Goal: Task Accomplishment & Management: Use online tool/utility

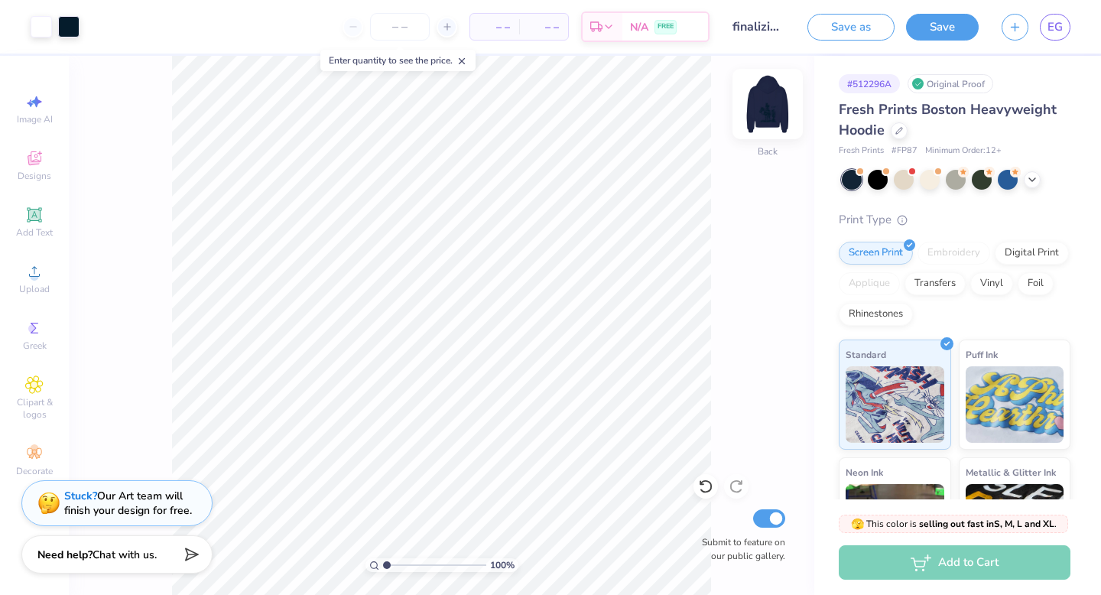
click at [754, 105] on img at bounding box center [767, 103] width 61 height 61
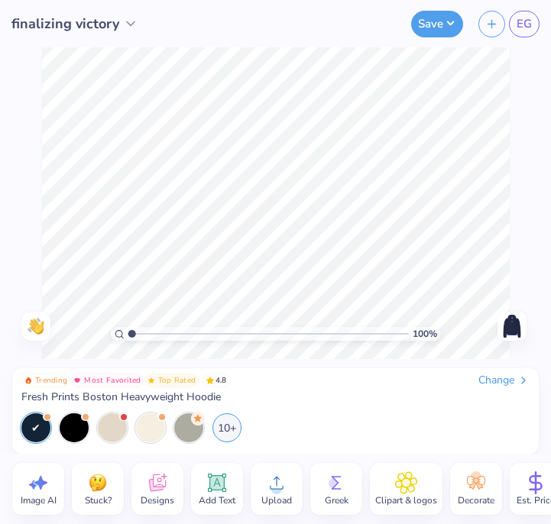
click at [510, 323] on img at bounding box center [512, 326] width 24 height 24
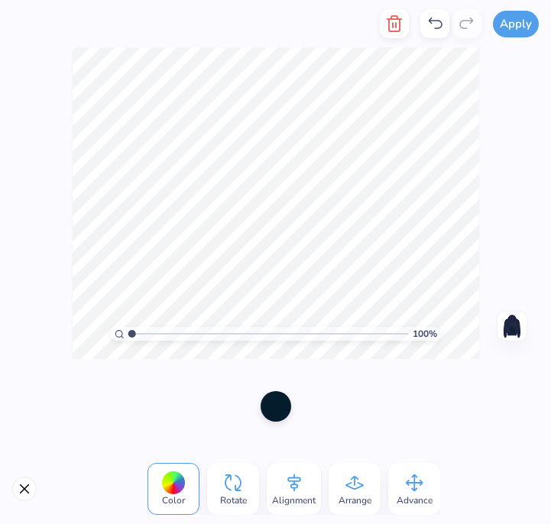
click at [433, 24] on icon at bounding box center [435, 24] width 18 height 18
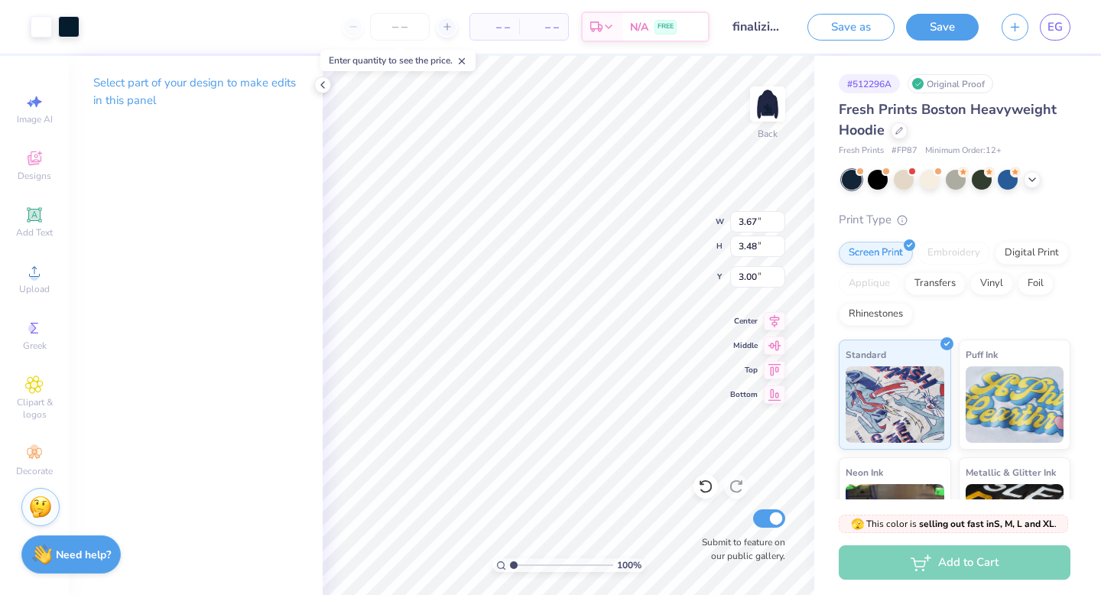
type input "3.00"
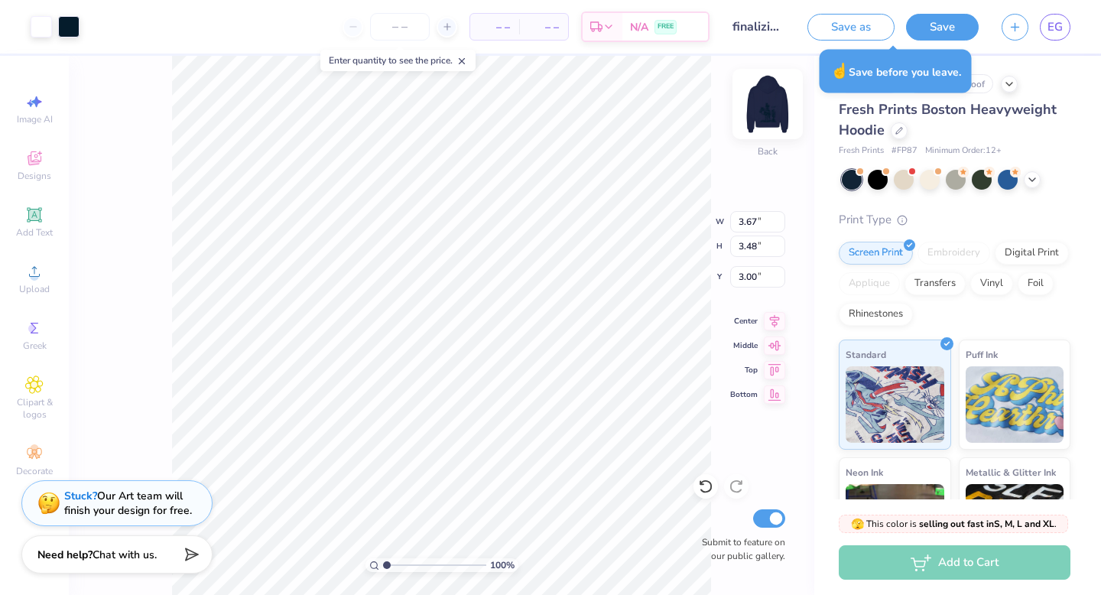
click at [755, 109] on img at bounding box center [767, 103] width 61 height 61
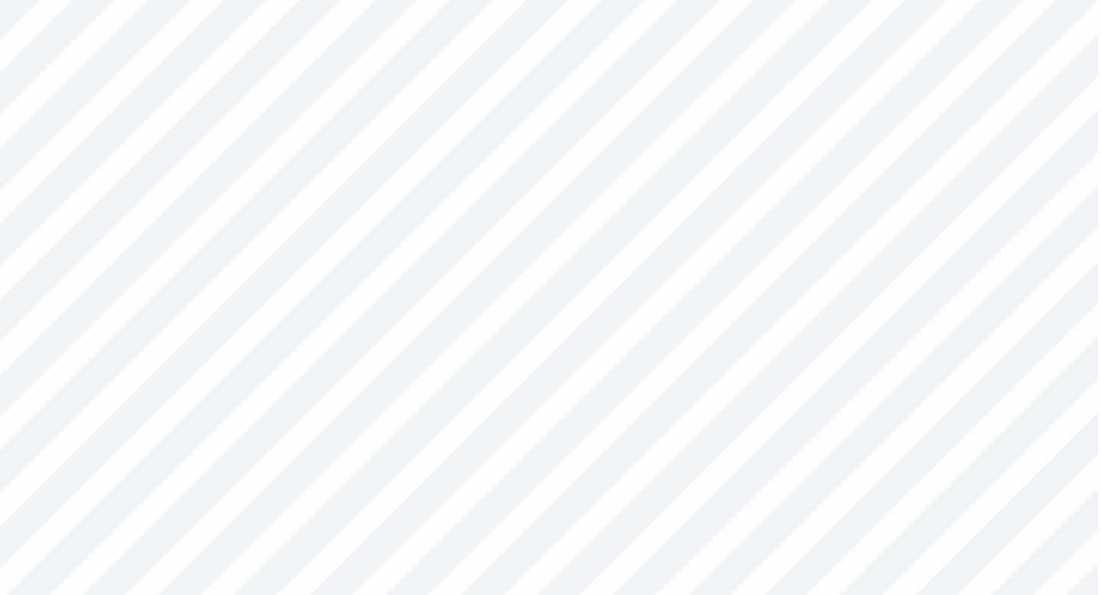
type input "12.57"
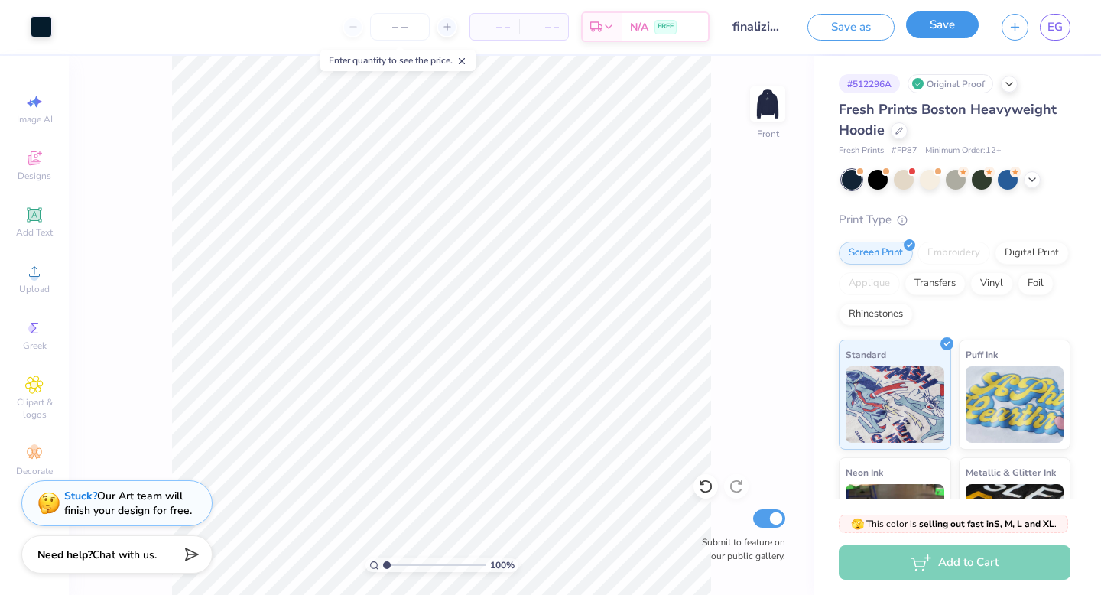
click at [955, 17] on button "Save" at bounding box center [942, 24] width 73 height 27
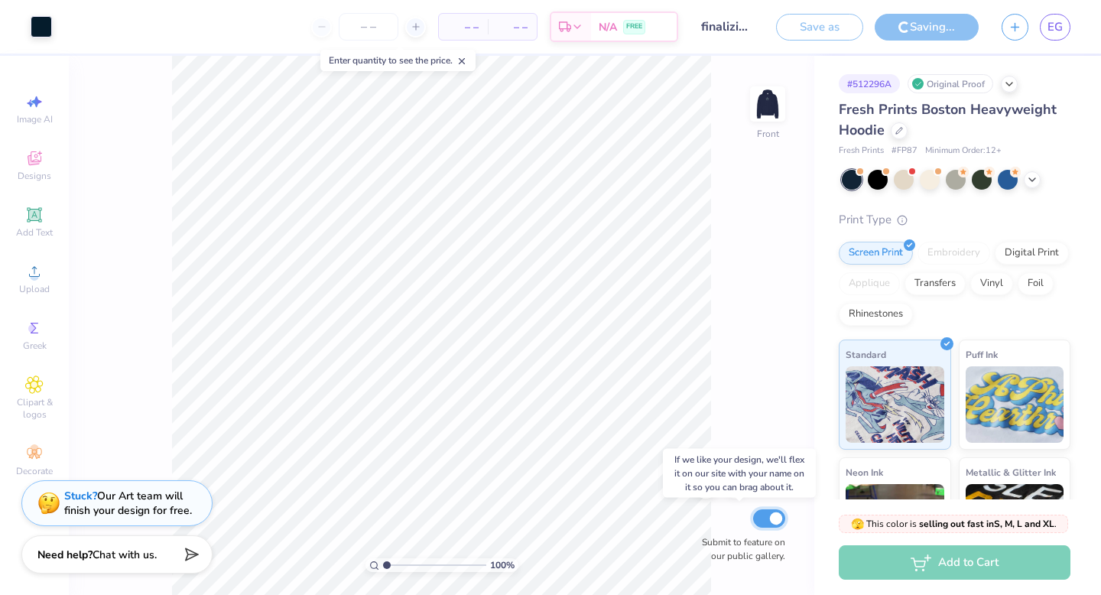
click at [770, 524] on input "Submit to feature on our public gallery." at bounding box center [769, 518] width 32 height 18
checkbox input "false"
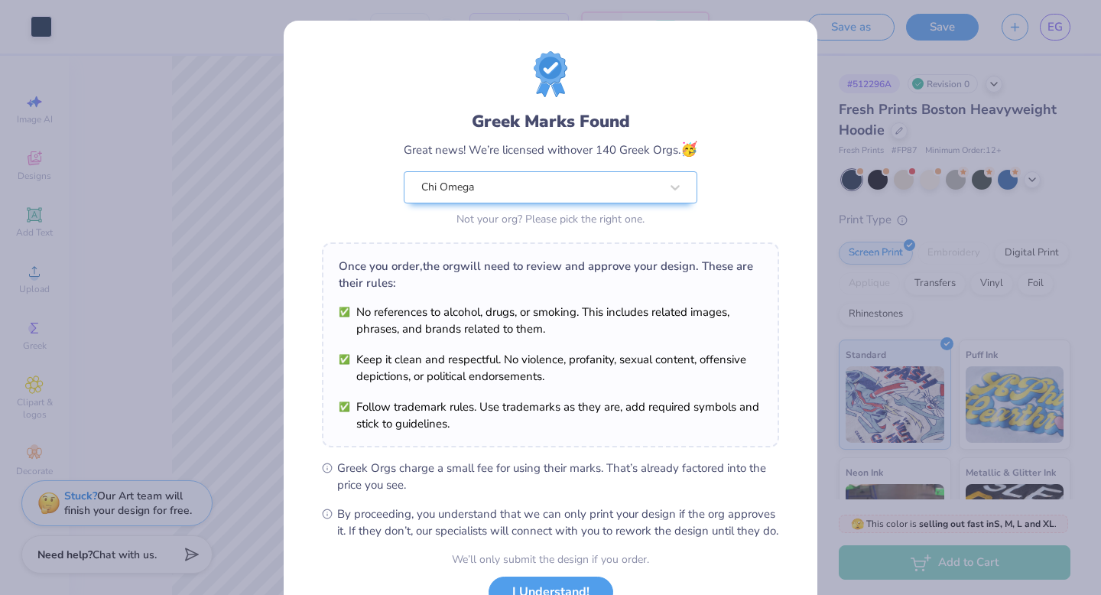
scroll to position [121, 0]
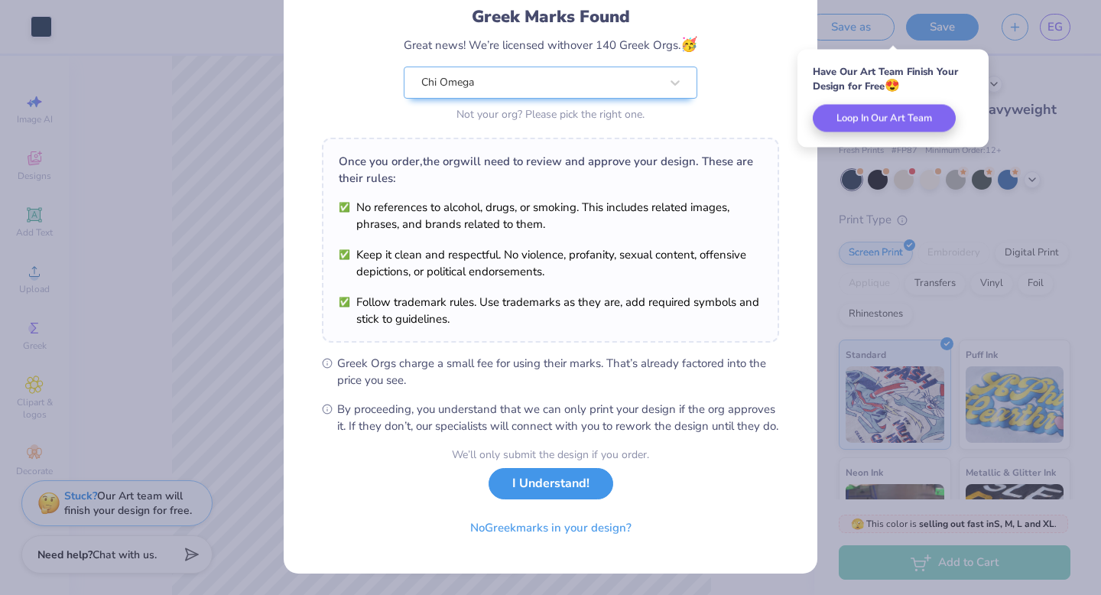
click at [563, 489] on button "I Understand!" at bounding box center [550, 483] width 125 height 31
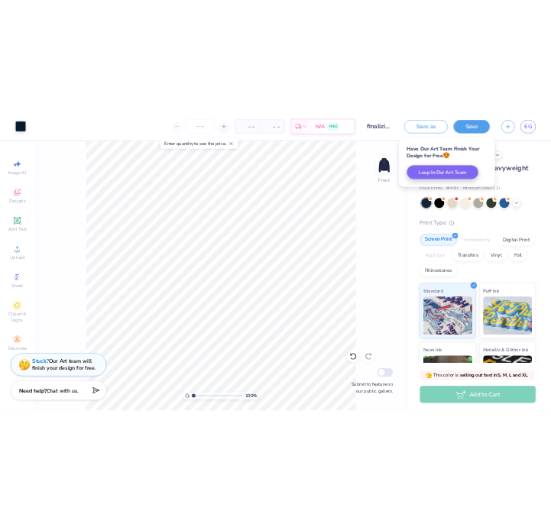
scroll to position [0, 0]
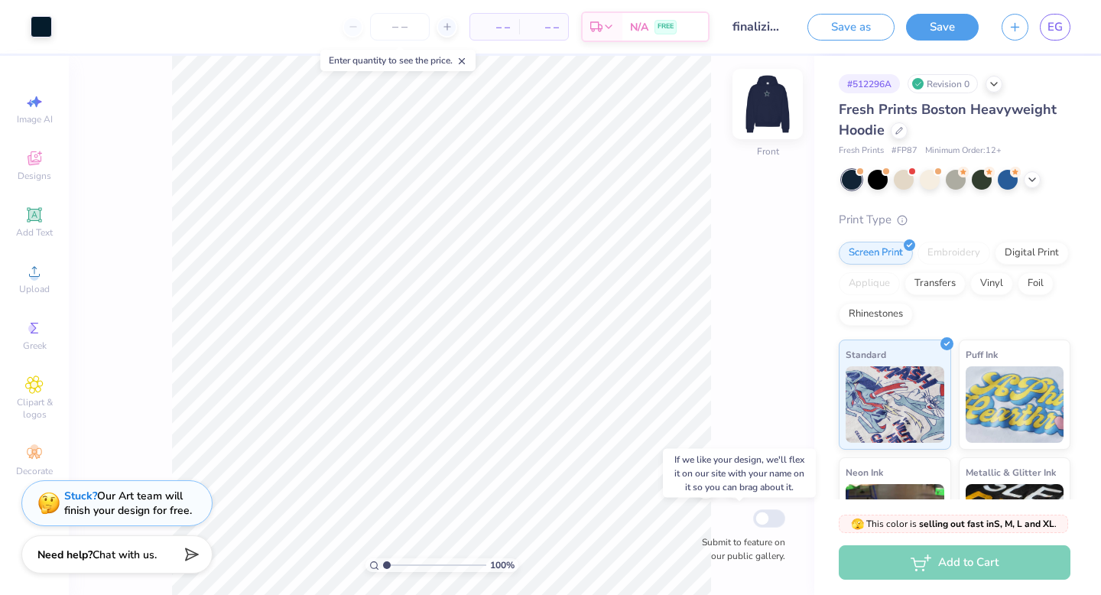
click at [770, 113] on img at bounding box center [767, 103] width 61 height 61
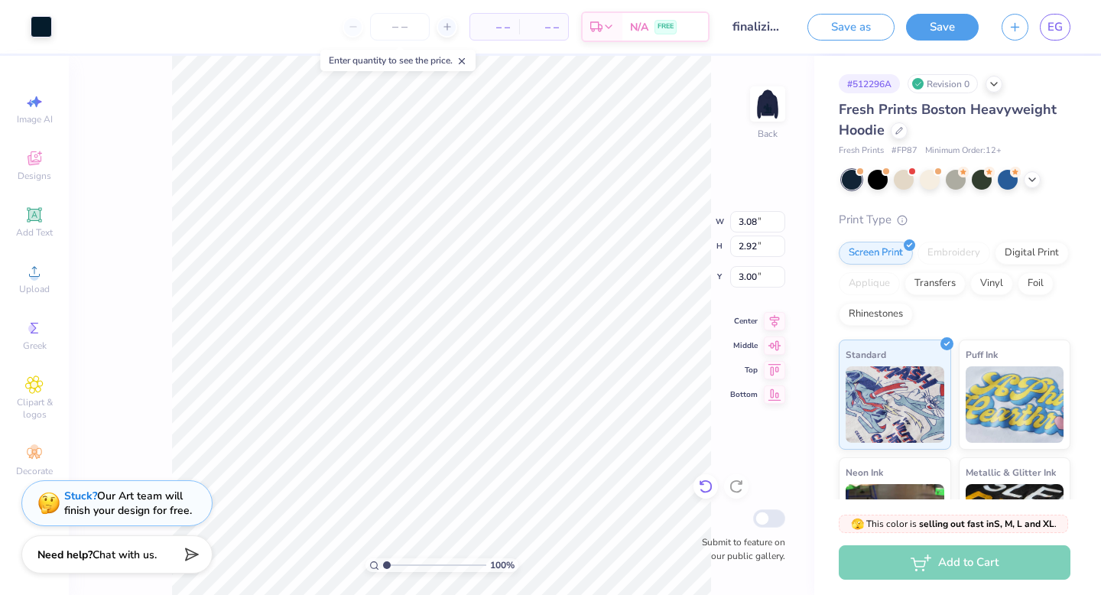
click at [705, 488] on icon at bounding box center [705, 485] width 15 height 15
type input "3.31"
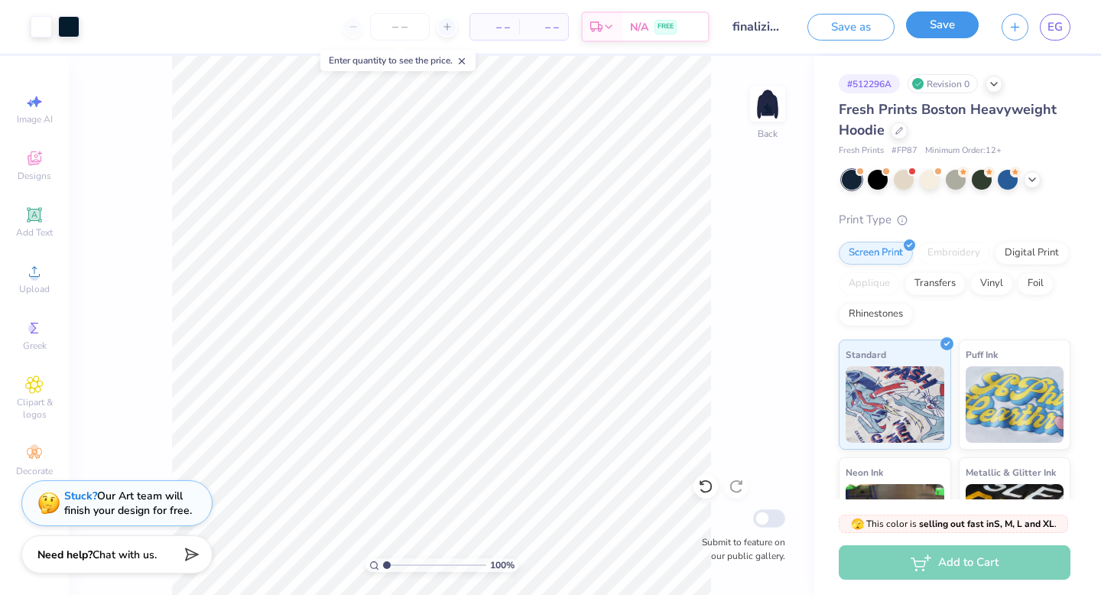
click at [939, 24] on button "Save" at bounding box center [942, 24] width 73 height 27
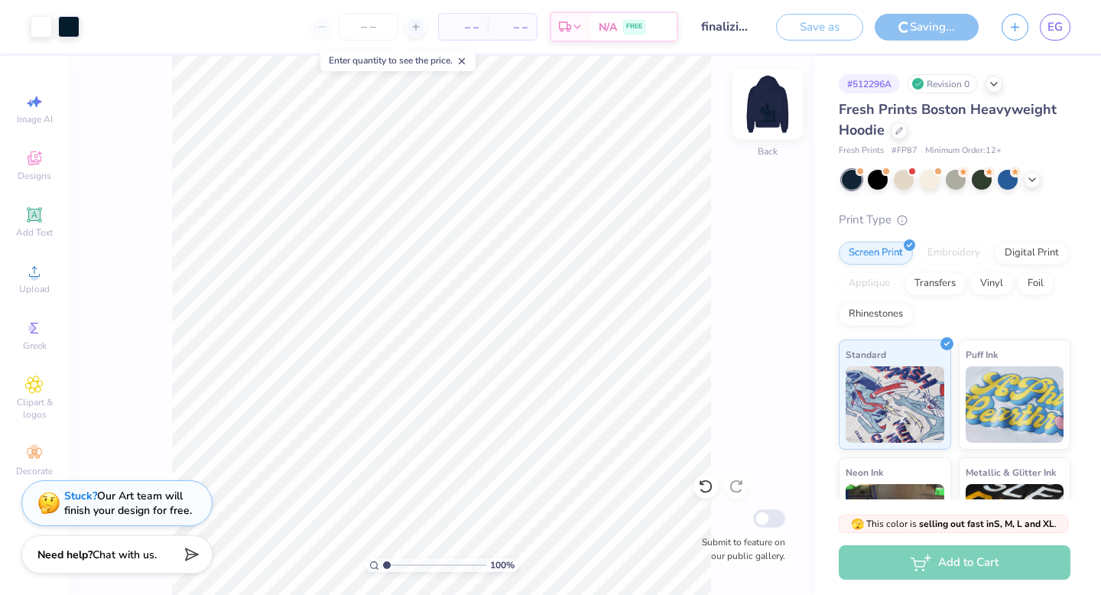
click at [766, 112] on img at bounding box center [767, 103] width 61 height 61
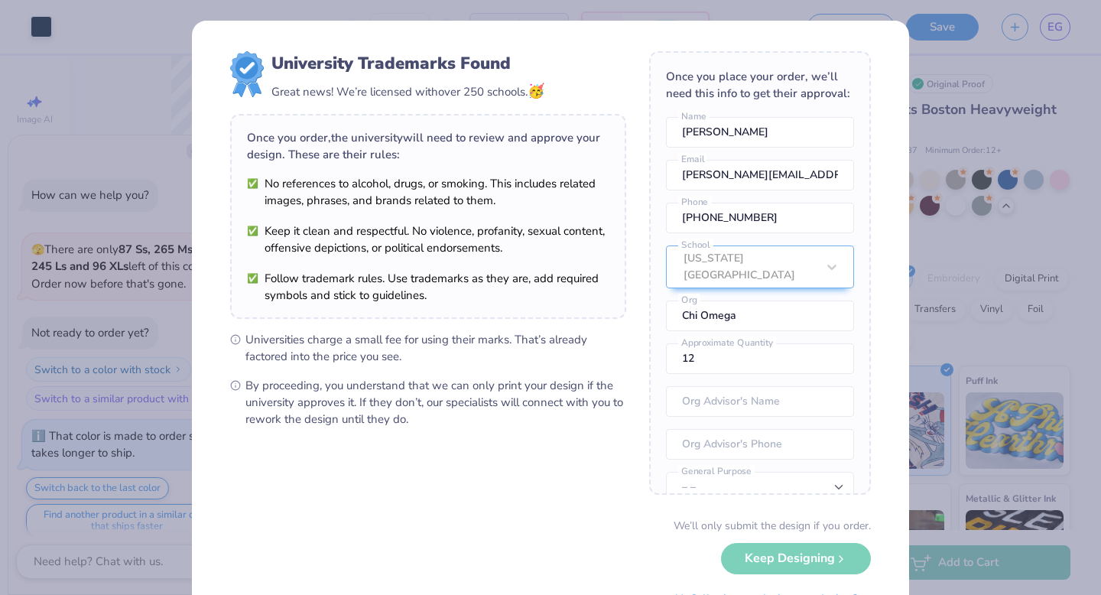
scroll to position [2667, 0]
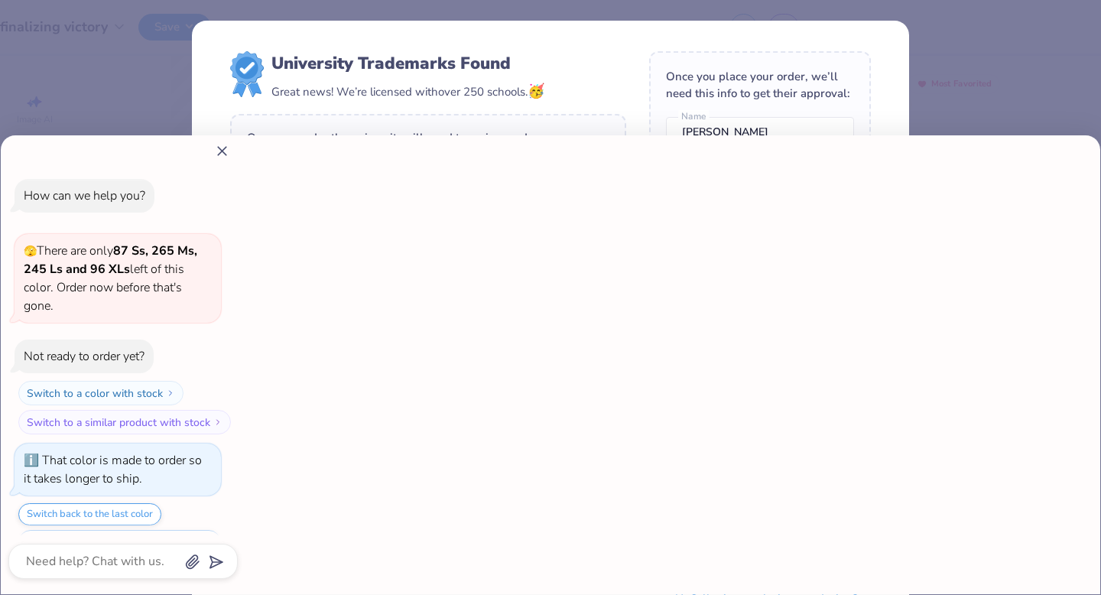
type textarea "x"
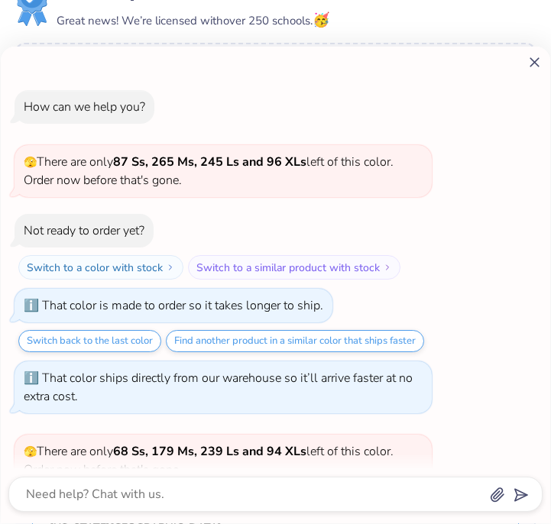
scroll to position [1895, 0]
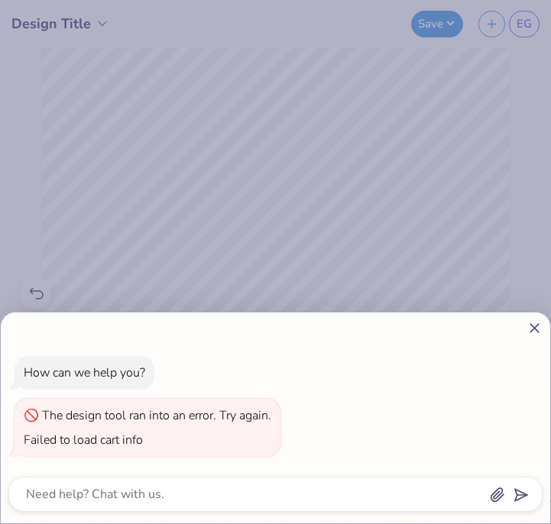
click at [527, 323] on icon at bounding box center [535, 328] width 16 height 16
type textarea "x"
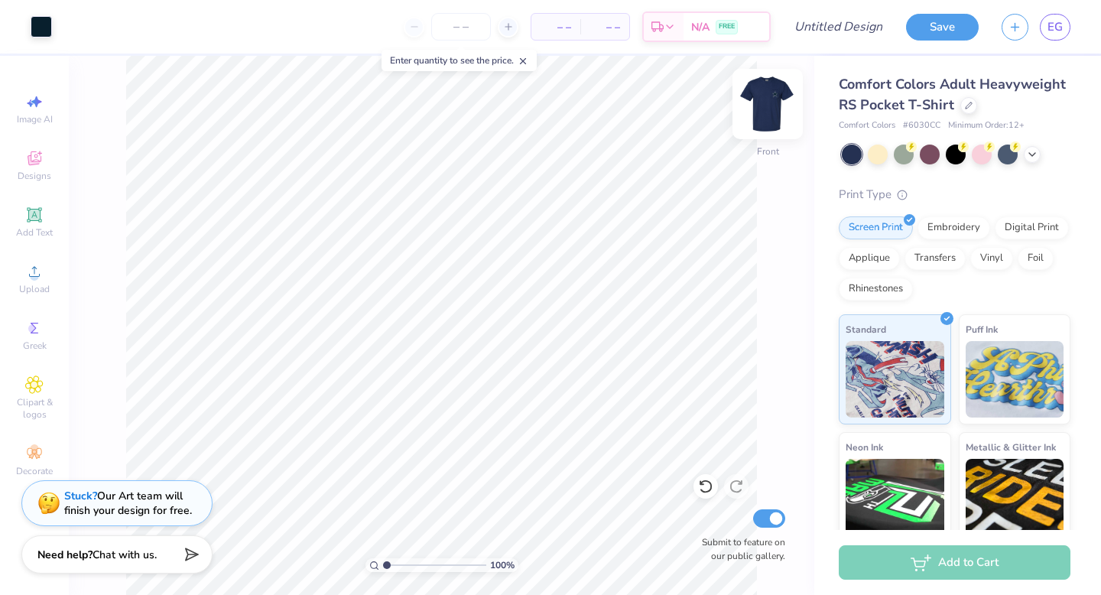
click at [550, 103] on img at bounding box center [767, 103] width 61 height 61
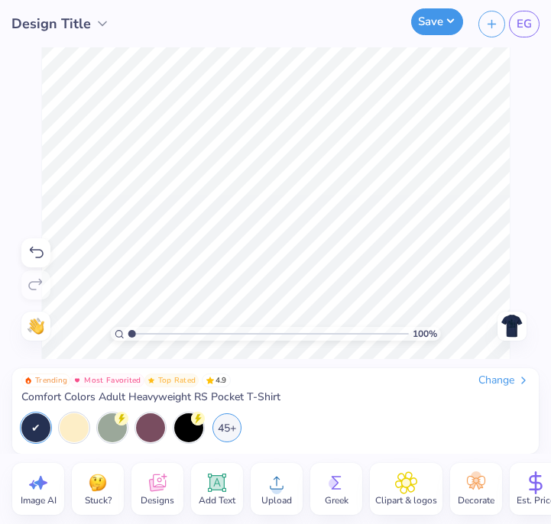
click at [443, 20] on button "Save" at bounding box center [437, 21] width 52 height 27
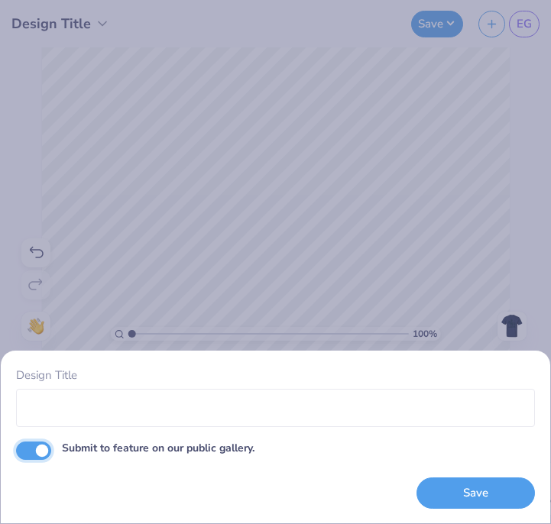
click at [38, 444] on input "Submit to feature on our public gallery." at bounding box center [33, 451] width 35 height 18
checkbox input "false"
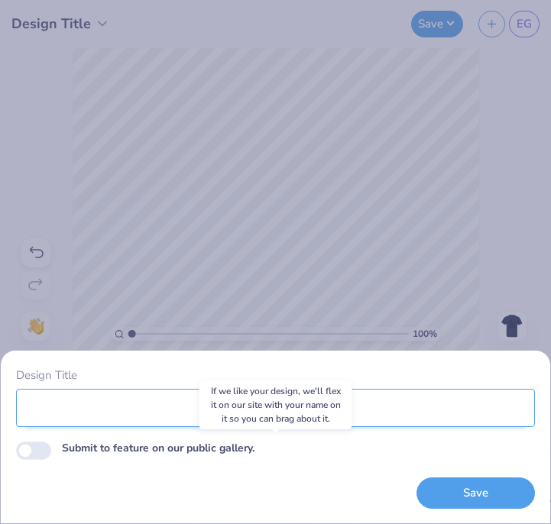
click at [387, 412] on input "Design Title" at bounding box center [275, 408] width 519 height 38
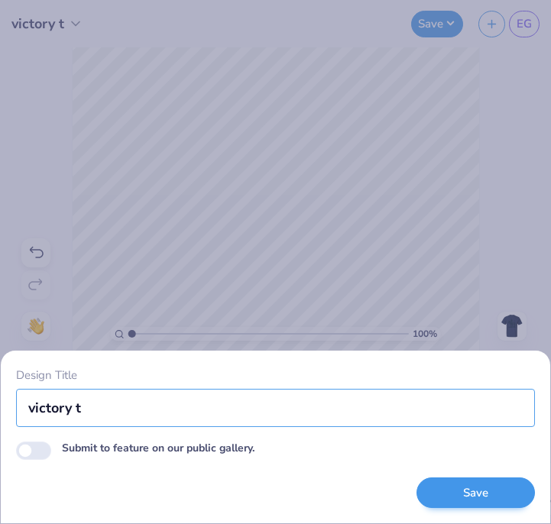
type input "victory t"
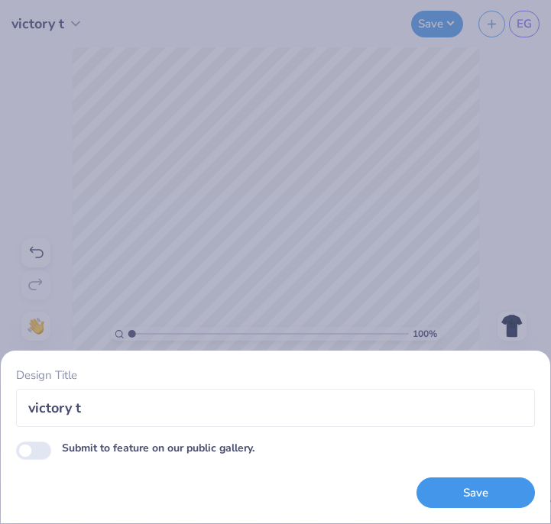
click at [474, 490] on button "Save" at bounding box center [476, 493] width 118 height 31
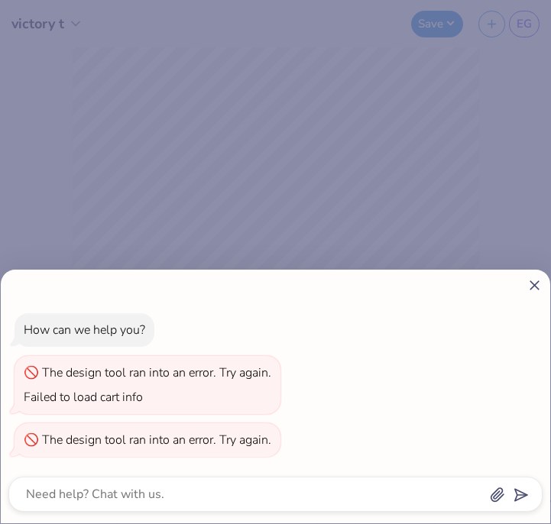
click at [539, 286] on icon at bounding box center [535, 285] width 16 height 16
type textarea "x"
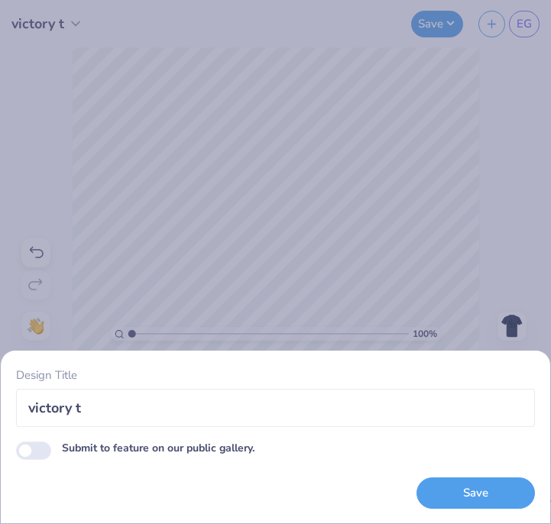
click at [471, 264] on div "Design Title victory t Submit to feature on our public gallery. Save" at bounding box center [275, 262] width 551 height 524
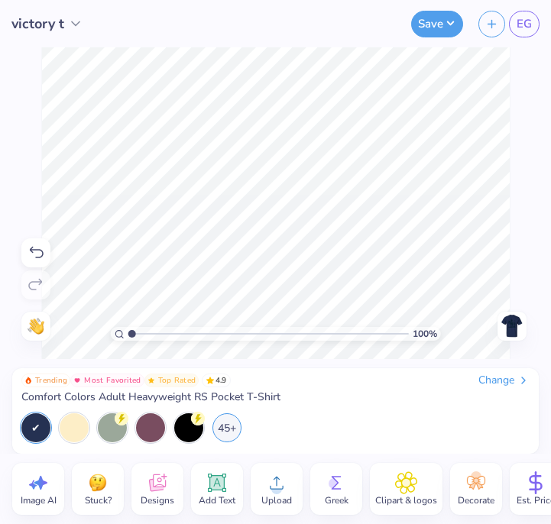
click at [274, 478] on icon at bounding box center [276, 483] width 23 height 23
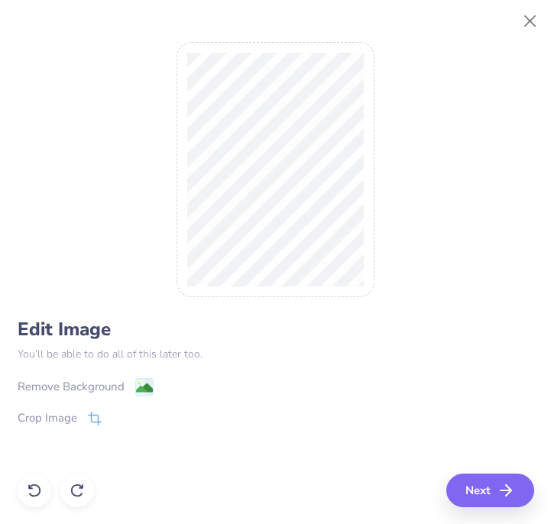
click at [131, 387] on div "Remove Background" at bounding box center [86, 387] width 136 height 19
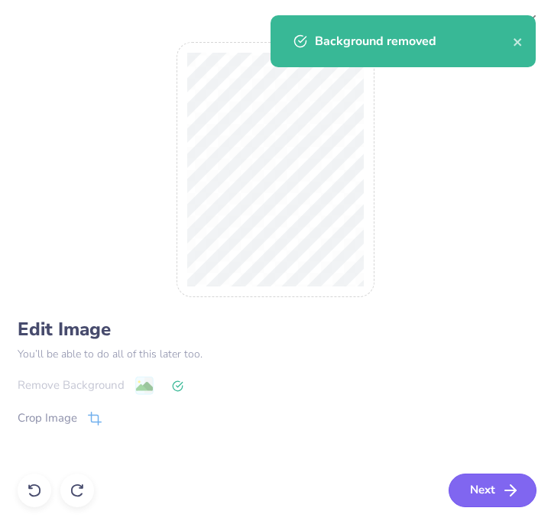
click at [514, 481] on icon "button" at bounding box center [510, 490] width 18 height 18
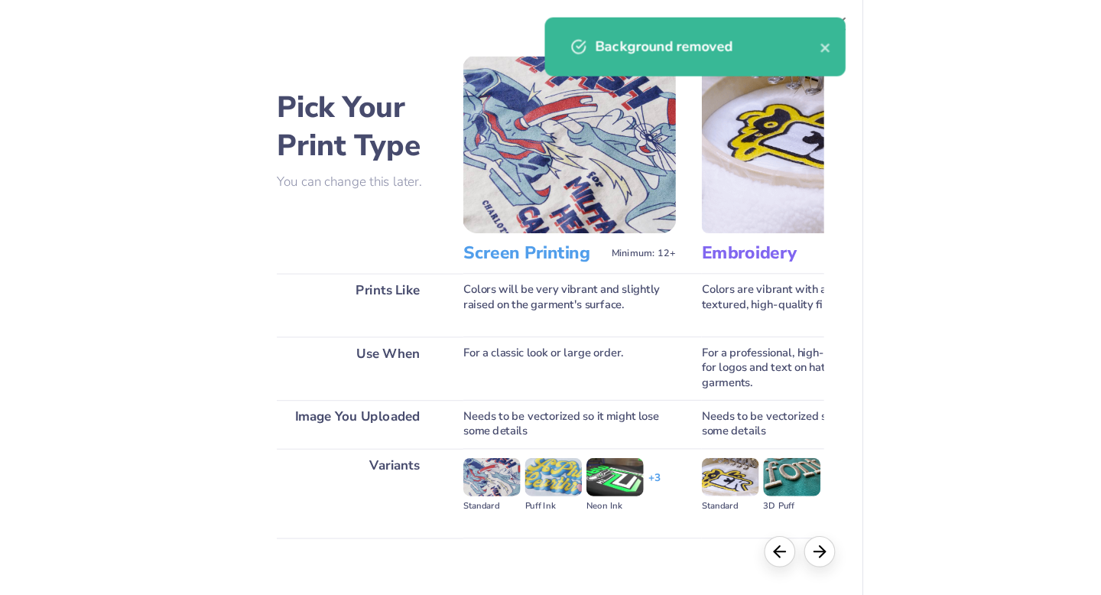
scroll to position [120, 0]
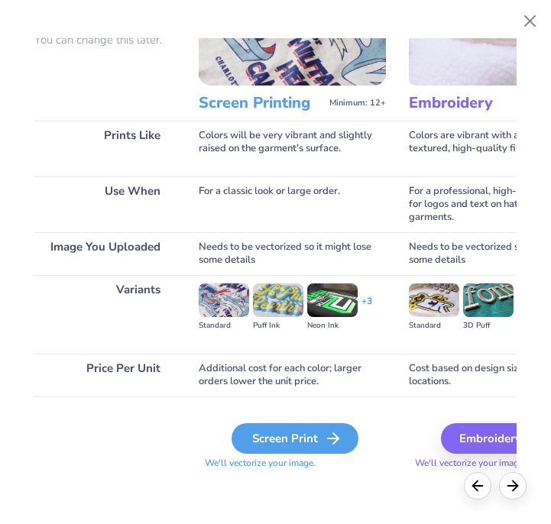
click at [297, 433] on div "Screen Print" at bounding box center [295, 438] width 127 height 31
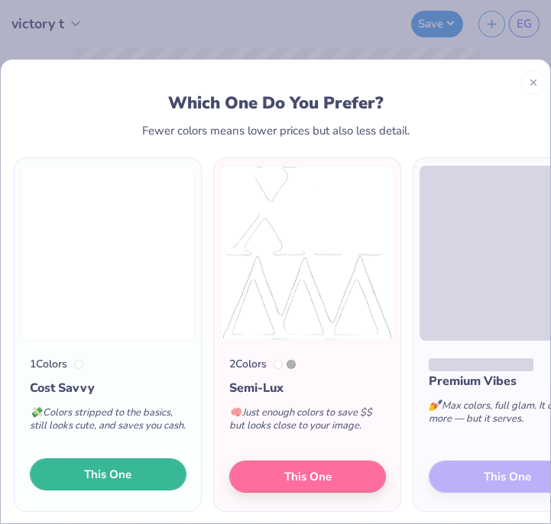
click at [119, 474] on span "This One" at bounding box center [107, 475] width 47 height 18
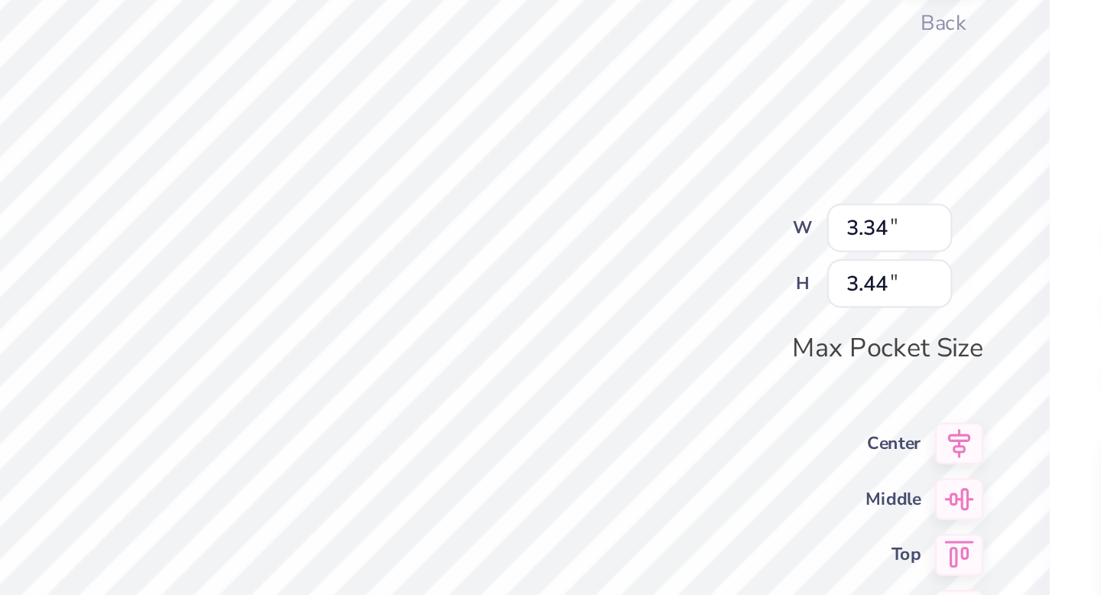
type input "0.73"
type input "0.75"
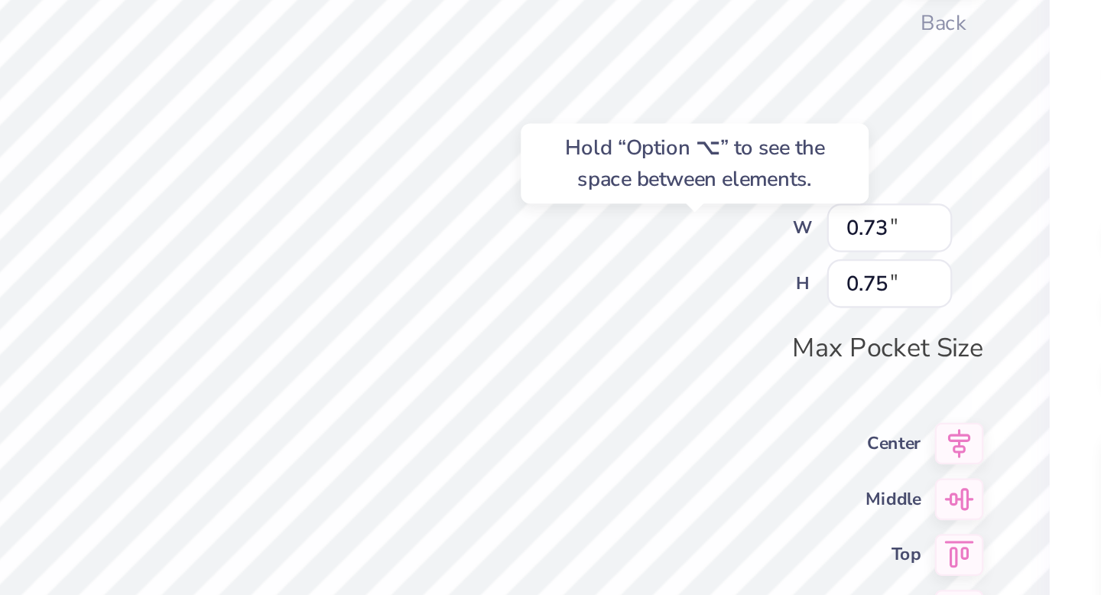
type input "3.44"
type input "3.27"
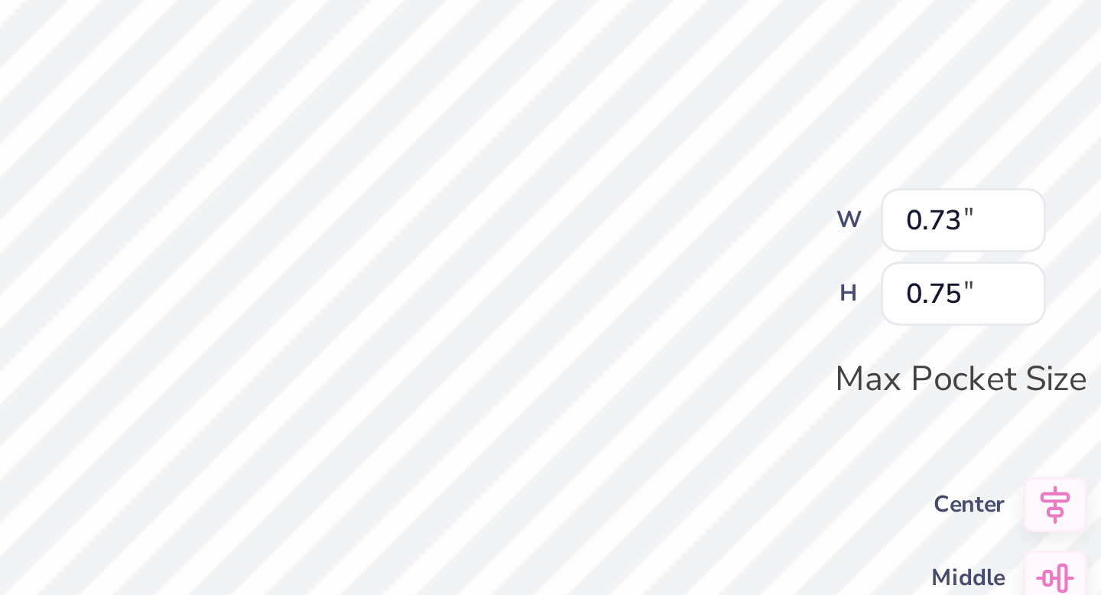
type input "3.44"
type input "3.27"
click at [550, 221] on div "100 % Back W 3.44 3.44 " H 3.27 3.27 " Max Pocket Size Center Middle Top Bottom…" at bounding box center [568, 325] width 491 height 539
type input "3.44"
type input "3.27"
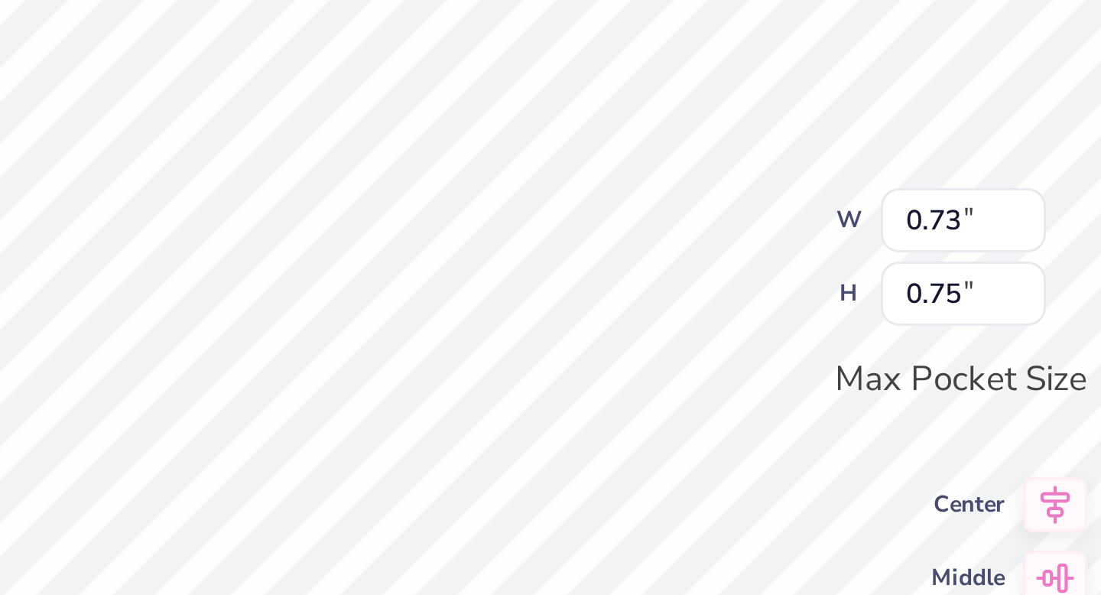
type input "0.83"
type input "0.86"
type input "3.44"
type input "3.27"
type input "0.77"
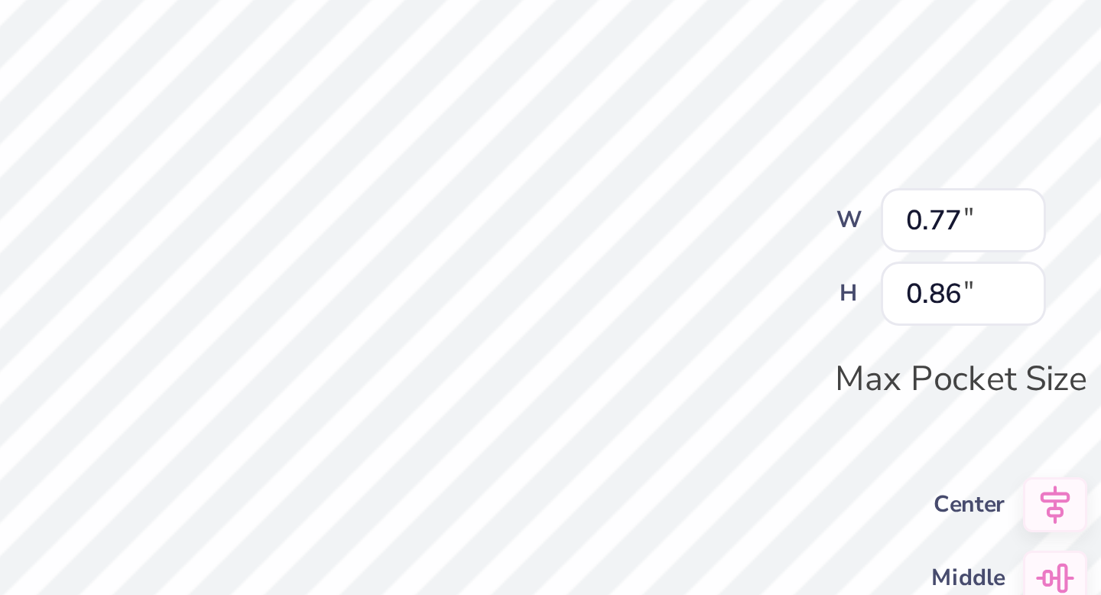
type input "0.79"
type input "3.44"
type input "3.27"
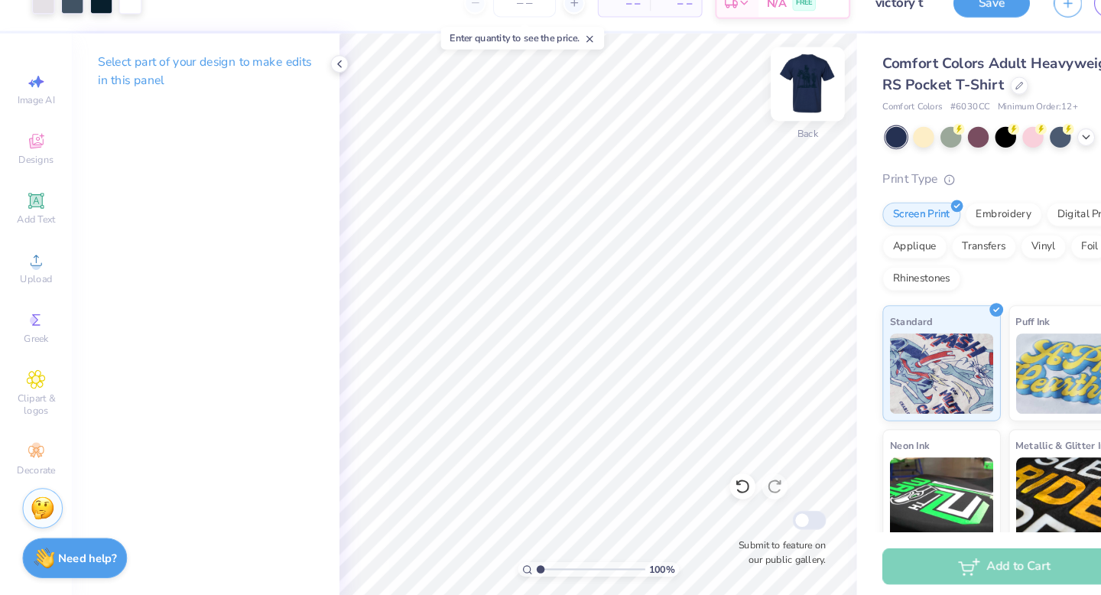
click at [550, 107] on img at bounding box center [767, 103] width 61 height 61
type input "4.83"
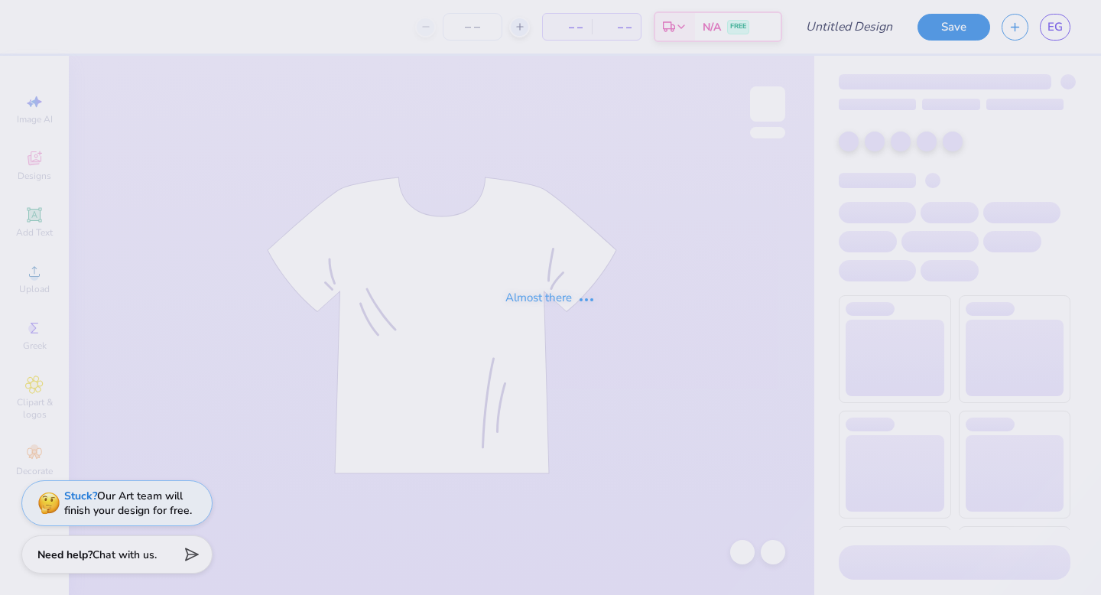
type input "finalizing victory"
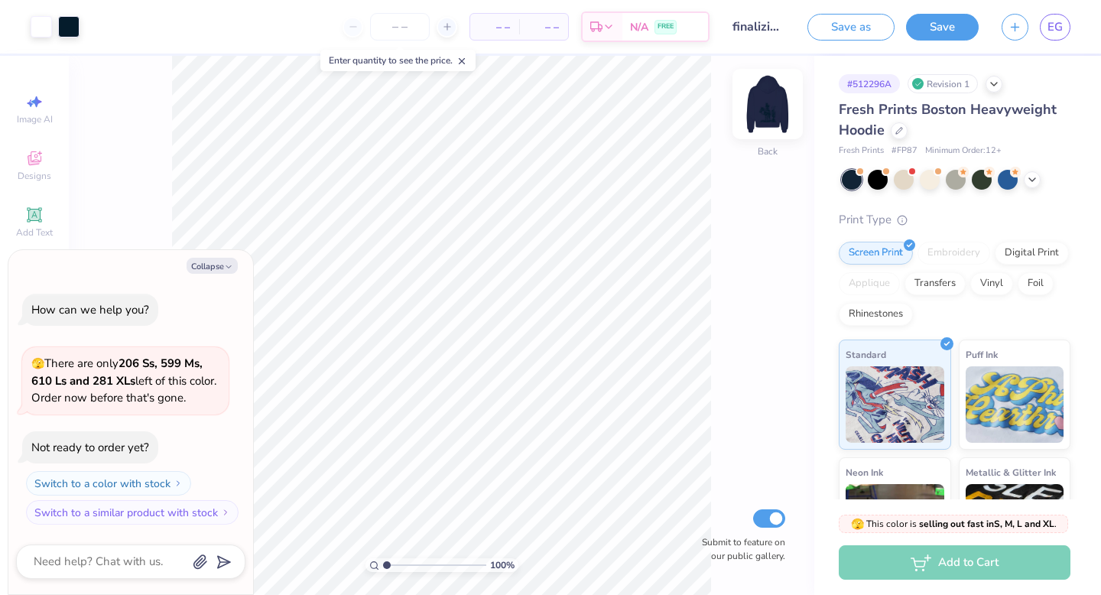
click at [773, 108] on img at bounding box center [767, 103] width 61 height 61
click at [762, 99] on img at bounding box center [767, 103] width 61 height 61
click at [220, 264] on button "Collapse" at bounding box center [211, 266] width 51 height 16
type textarea "x"
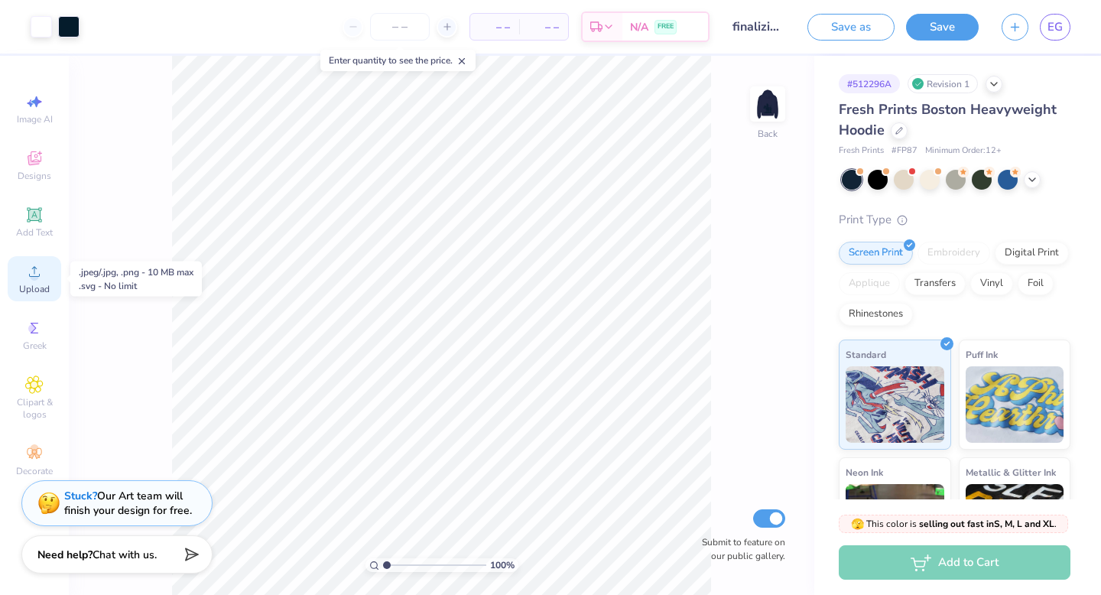
click at [34, 282] on div "Upload" at bounding box center [34, 278] width 53 height 45
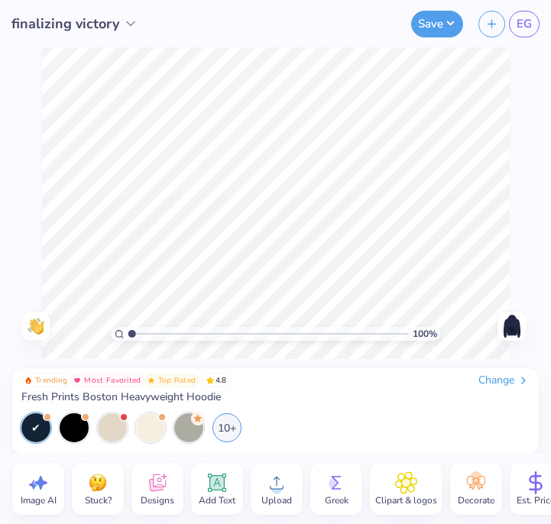
click at [282, 488] on icon at bounding box center [276, 483] width 23 height 23
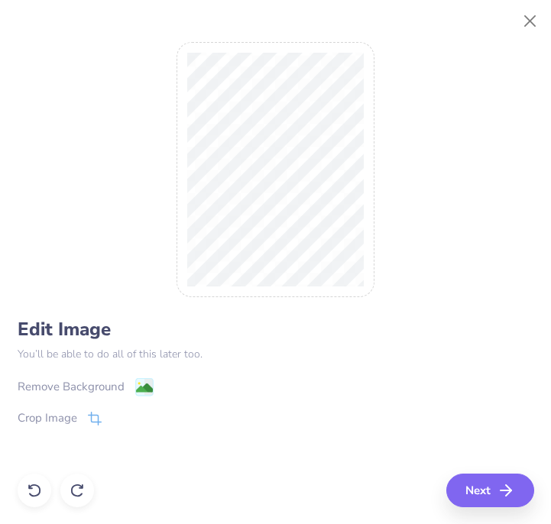
click at [145, 382] on image at bounding box center [143, 388] width 17 height 17
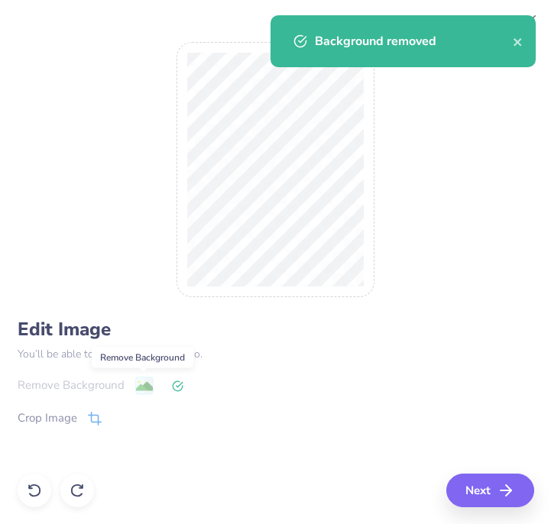
click at [533, 15] on div "Background removed" at bounding box center [402, 47] width 271 height 70
click at [515, 44] on icon "close" at bounding box center [518, 42] width 8 height 8
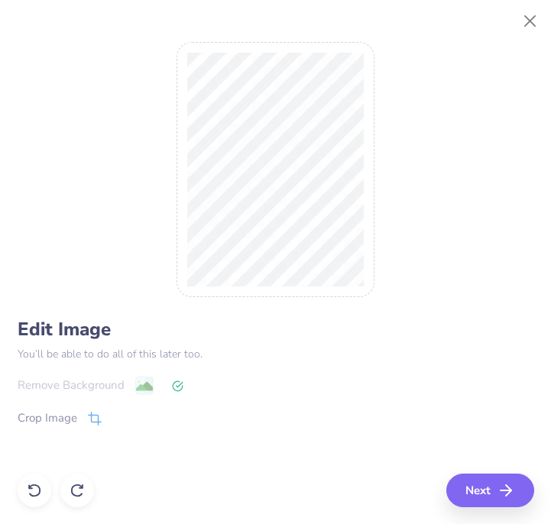
click at [524, 26] on div "Background removed" at bounding box center [402, 47] width 271 height 70
click at [535, 15] on button "Close" at bounding box center [530, 21] width 29 height 29
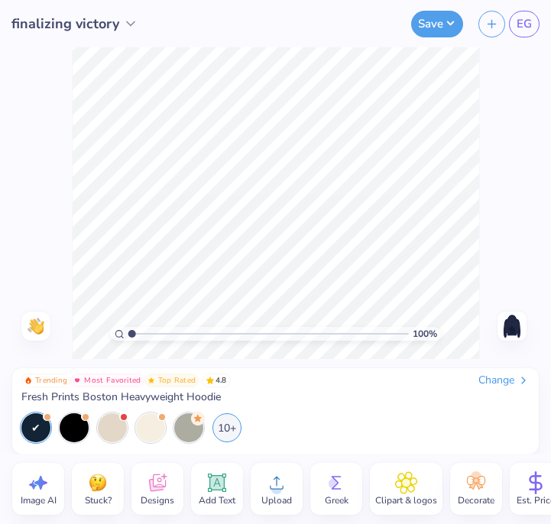
click at [283, 479] on icon at bounding box center [276, 483] width 23 height 23
click at [253, 479] on div "Upload" at bounding box center [277, 489] width 52 height 52
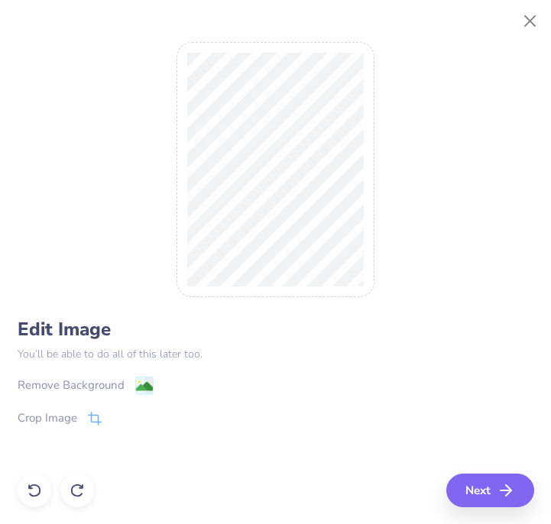
click at [145, 387] on image at bounding box center [143, 386] width 17 height 17
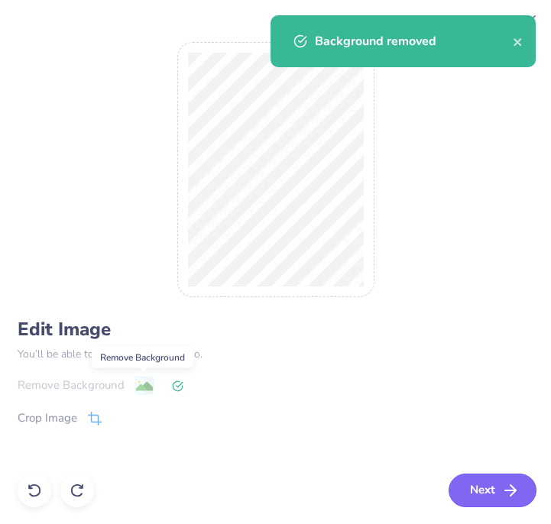
click at [508, 485] on icon "button" at bounding box center [510, 490] width 18 height 18
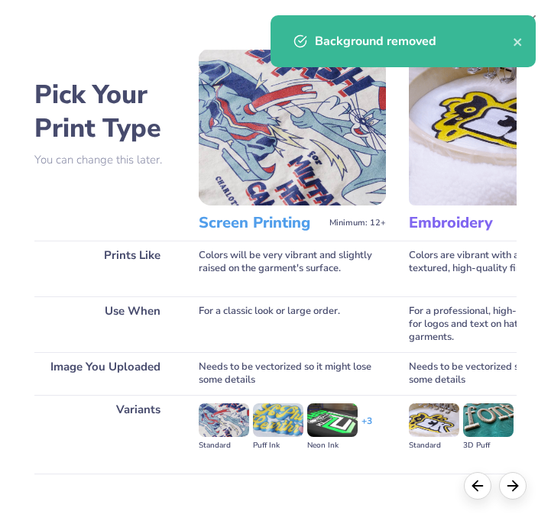
scroll to position [120, 0]
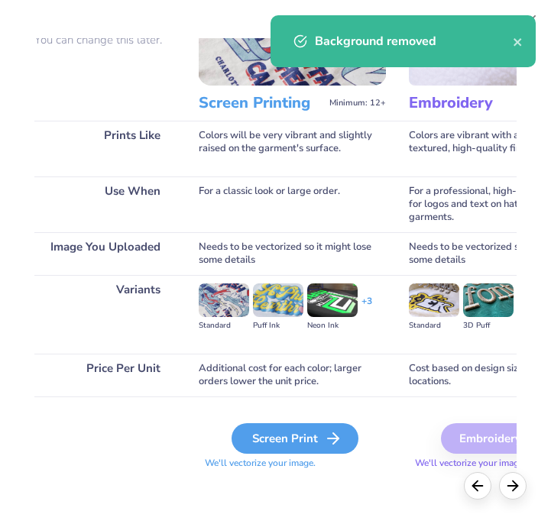
click at [296, 436] on div "Screen Print" at bounding box center [295, 438] width 127 height 31
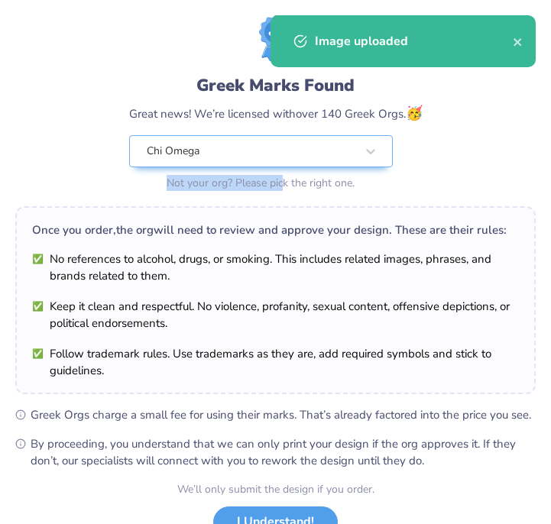
drag, startPoint x: 382, startPoint y: 251, endPoint x: 282, endPoint y: 185, distance: 120.2
click at [282, 184] on div "Not your org? Please pick the right one." at bounding box center [261, 183] width 264 height 16
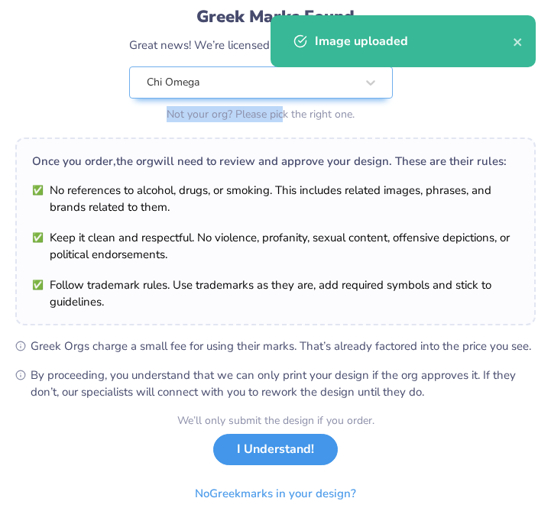
click at [297, 459] on button "I Understand!" at bounding box center [275, 449] width 125 height 31
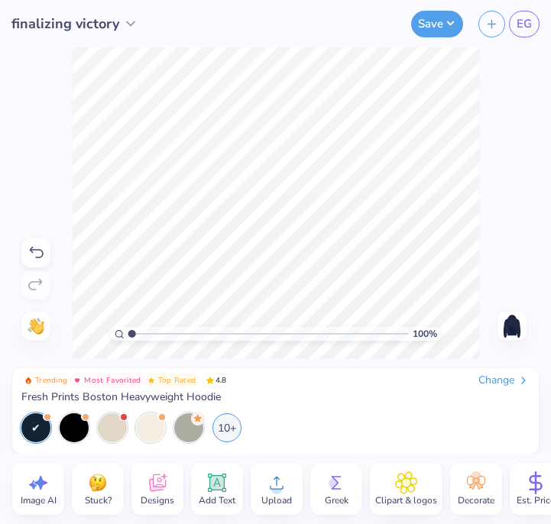
click at [284, 486] on icon at bounding box center [276, 483] width 23 height 23
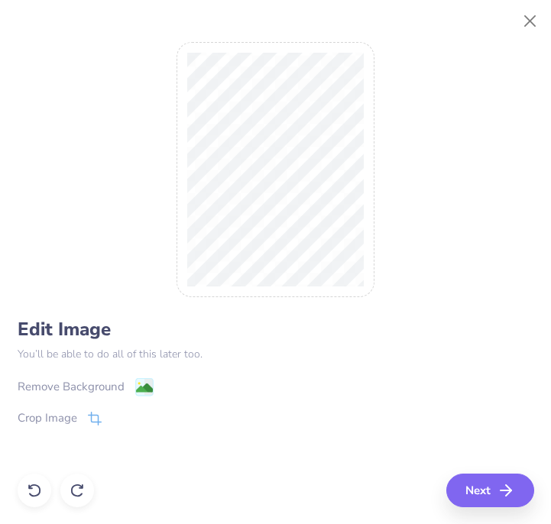
click at [144, 385] on image at bounding box center [143, 388] width 17 height 17
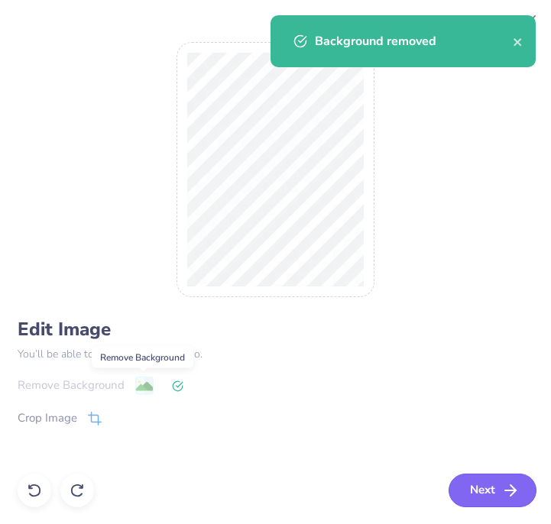
click at [474, 483] on button "Next" at bounding box center [493, 491] width 88 height 34
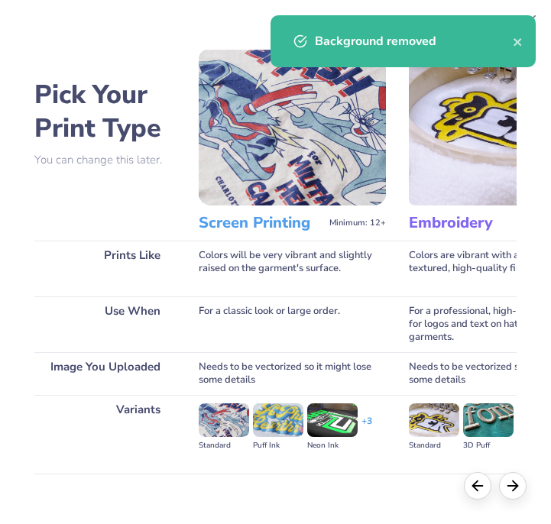
scroll to position [120, 0]
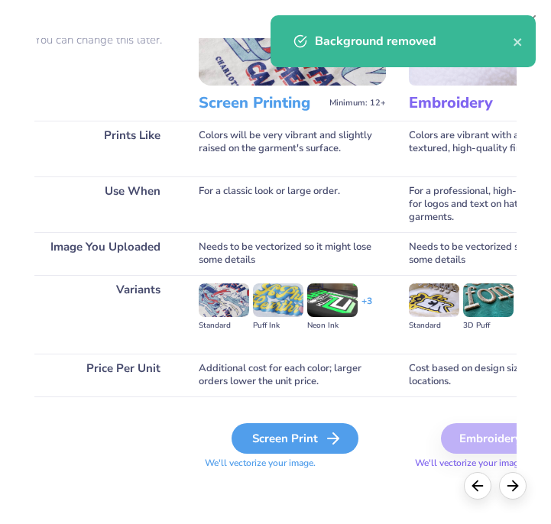
click at [297, 437] on div "Screen Print" at bounding box center [295, 438] width 127 height 31
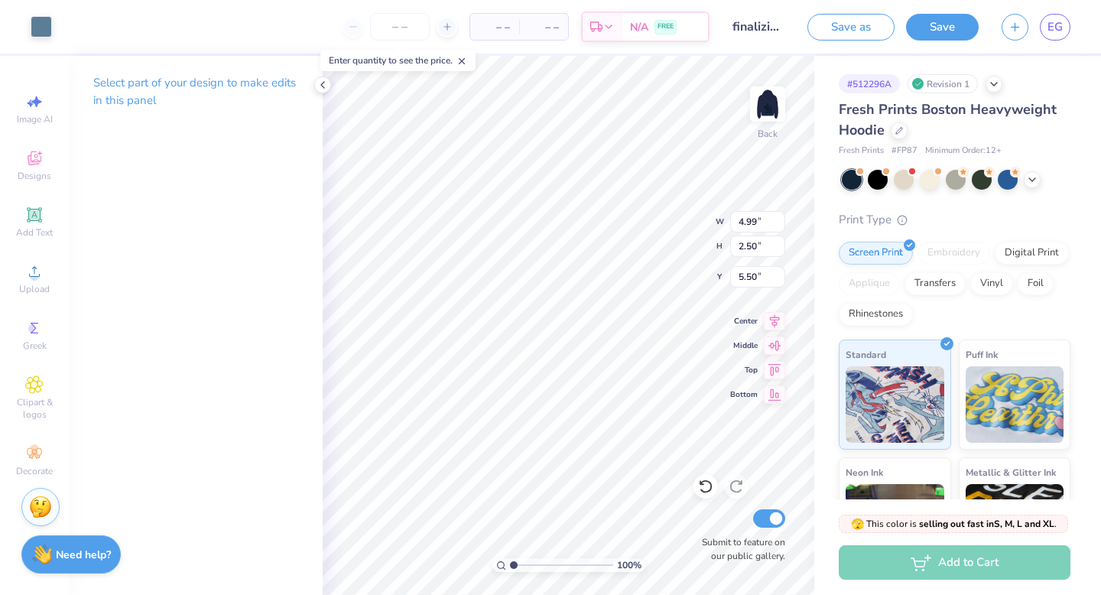
type input "4.77"
type input "2.53"
type input "4.93"
type input "4.99"
type input "2.50"
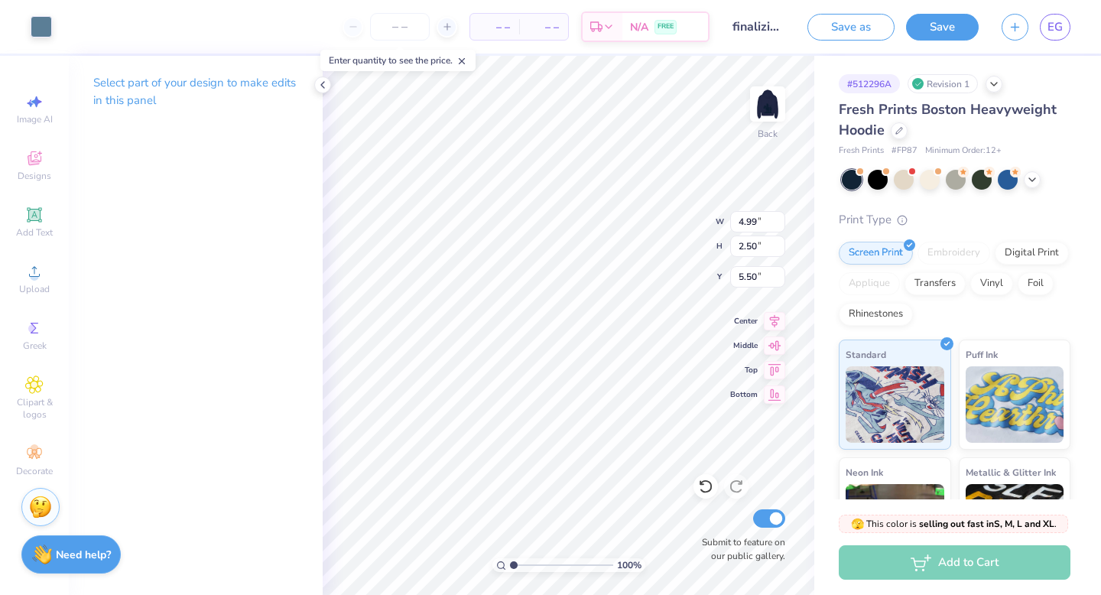
type input "7.76"
click at [44, 26] on div at bounding box center [41, 25] width 21 height 21
click at [40, 163] on icon at bounding box center [34, 158] width 18 height 18
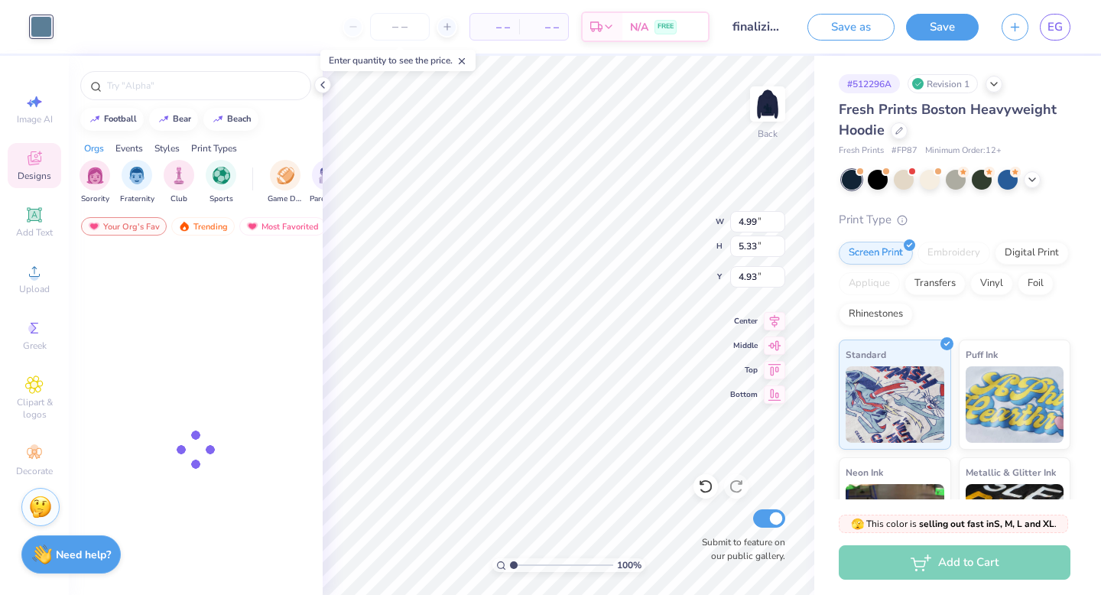
click at [39, 29] on div at bounding box center [41, 26] width 21 height 21
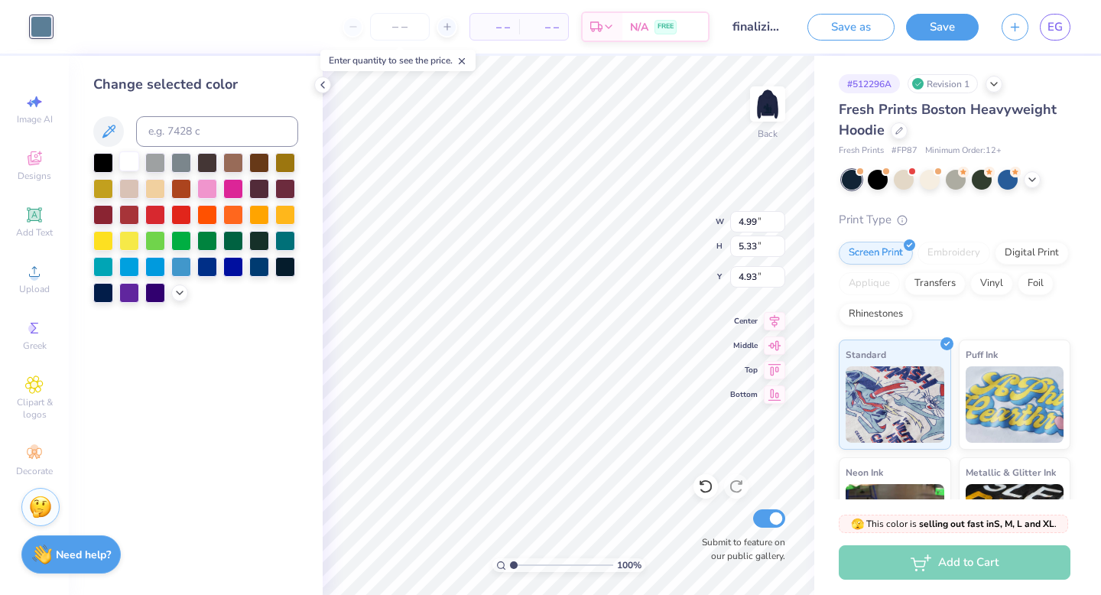
click at [132, 158] on div at bounding box center [129, 161] width 20 height 20
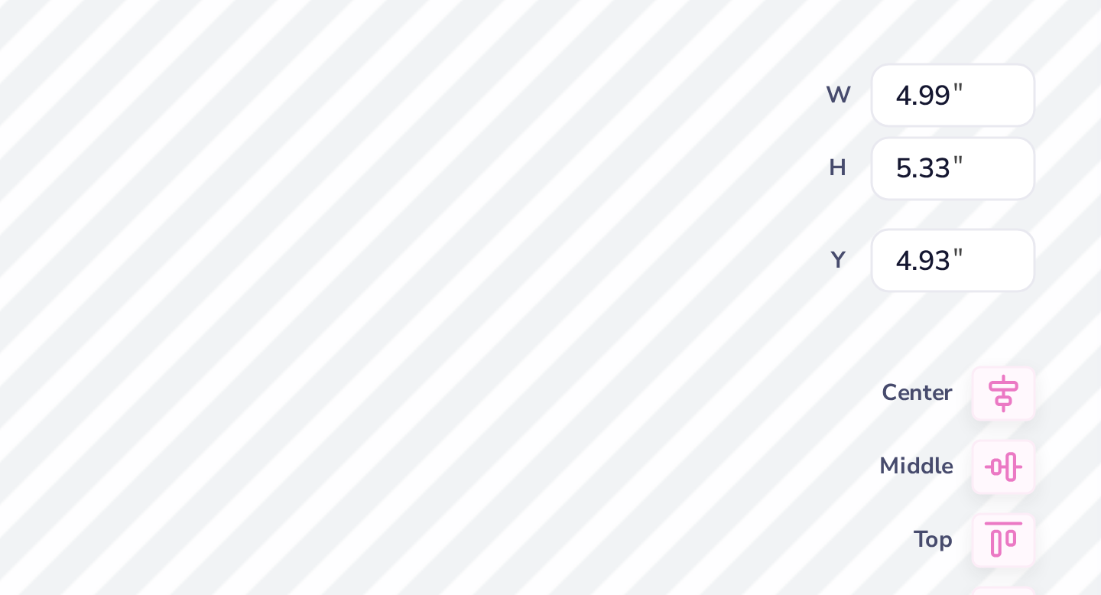
type input "1.57"
type input "1.68"
type input "5.71"
type input "5.42"
type input "5.43"
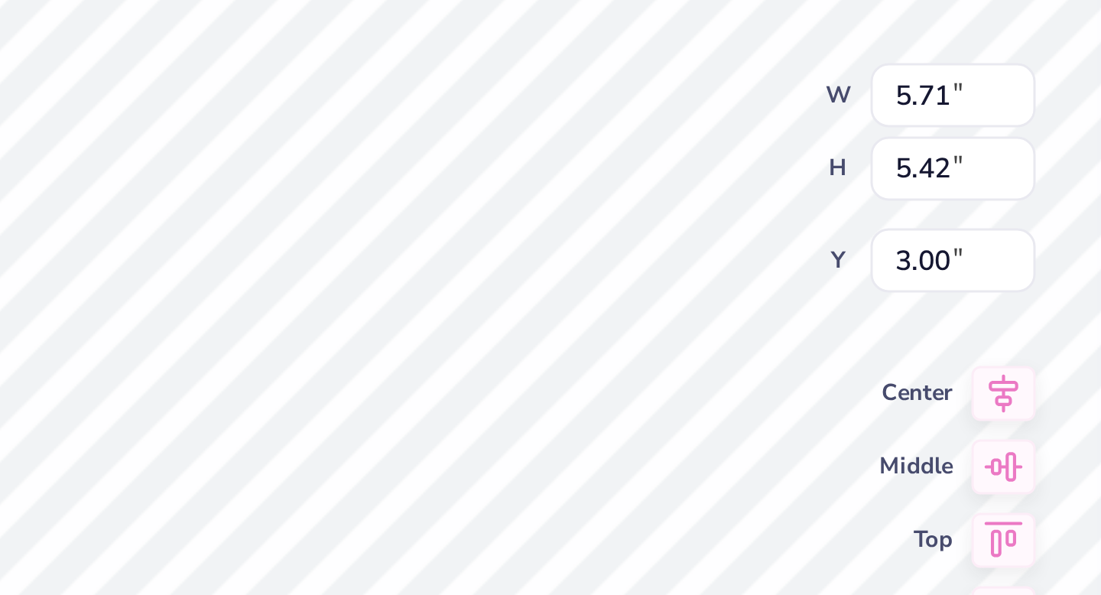
type input "8.24"
type input "7.83"
type input "6.35"
type input "1.57"
type input "0.79"
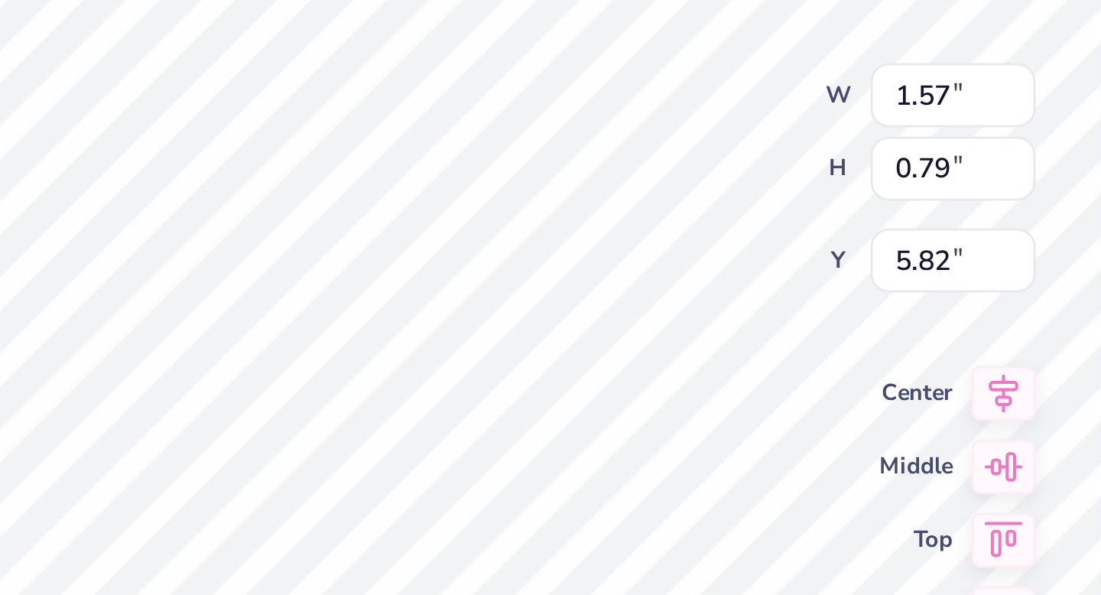
type input "7.15"
type input "8.24"
type input "7.83"
type input "3.00"
type input "7.49"
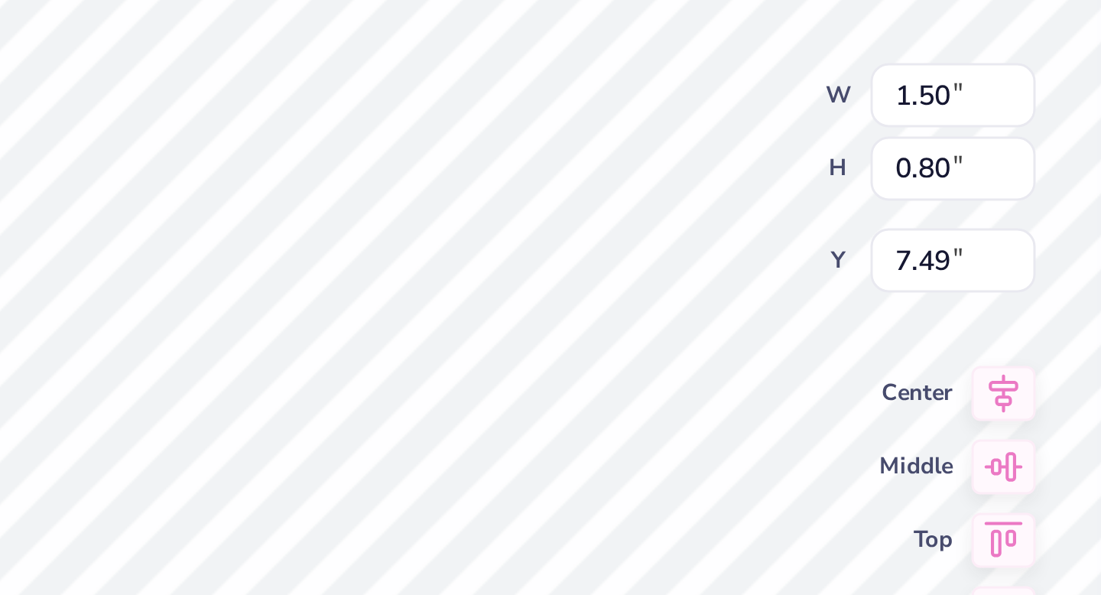
type input "1.50"
type input "0.80"
type input "6.75"
type input "7.79"
type input "7.40"
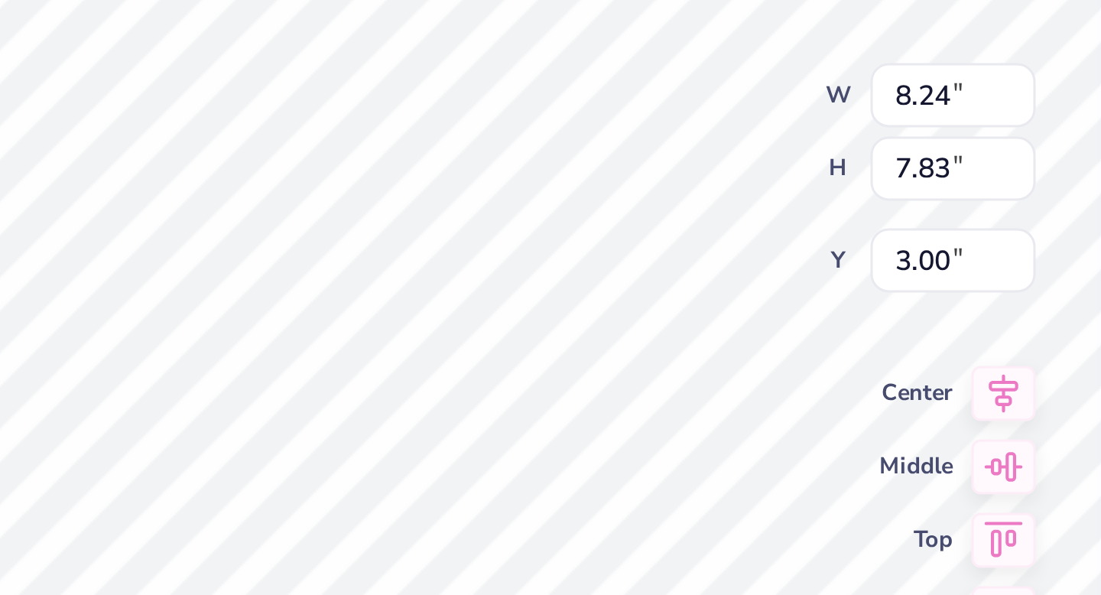
type input "3.43"
type input "3.45"
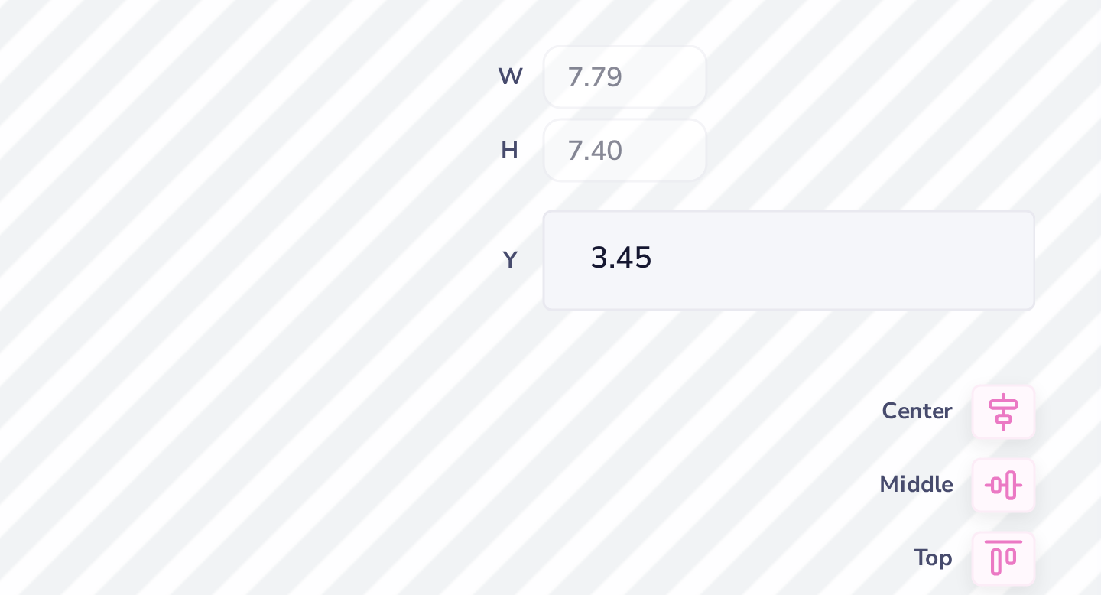
click at [690, 229] on div "100 % Back W 7.79 H 7.40 Y 3.45 Center Middle Top Bottom Submit to feature on o…" at bounding box center [568, 325] width 491 height 539
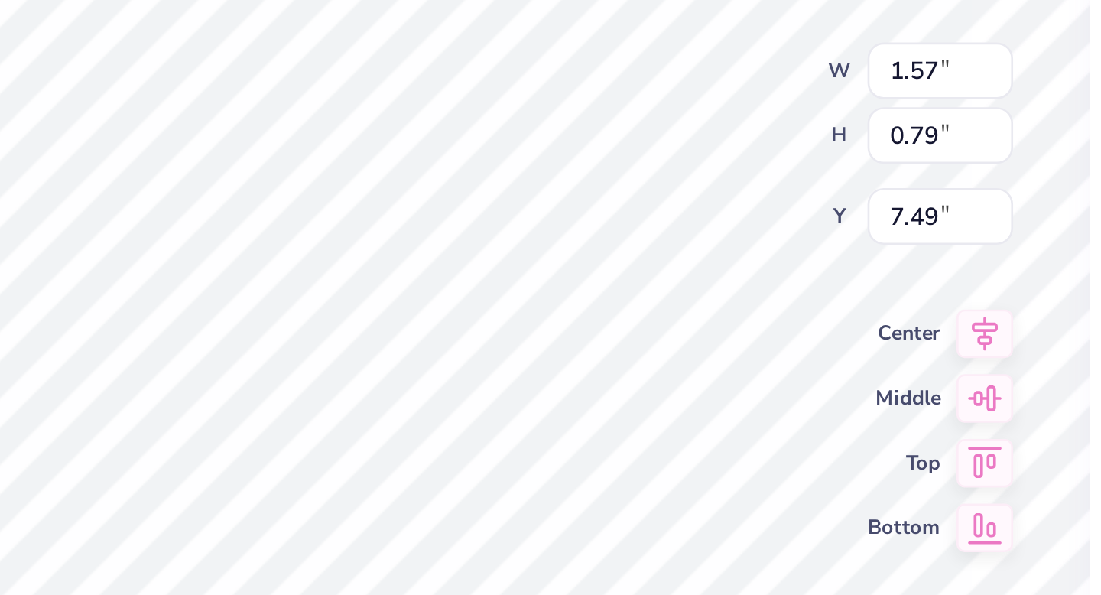
type input "7.55"
type input "1.50"
type input "0.80"
type input "10.85"
type input "1.57"
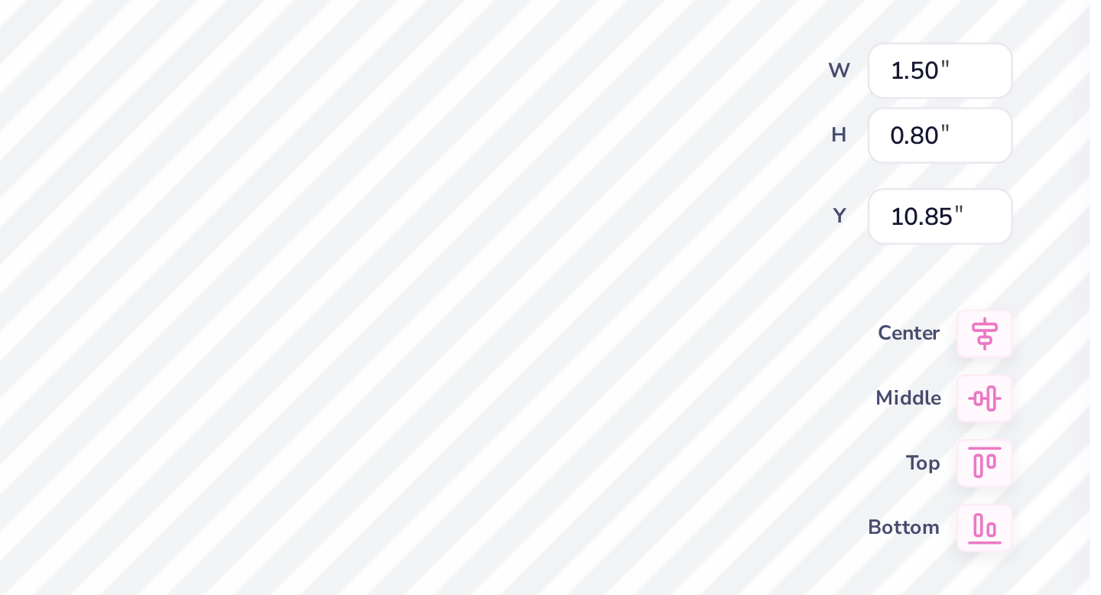
type input "0.79"
type input "11.64"
type input "2.19"
type input "10.57"
type input "9.59"
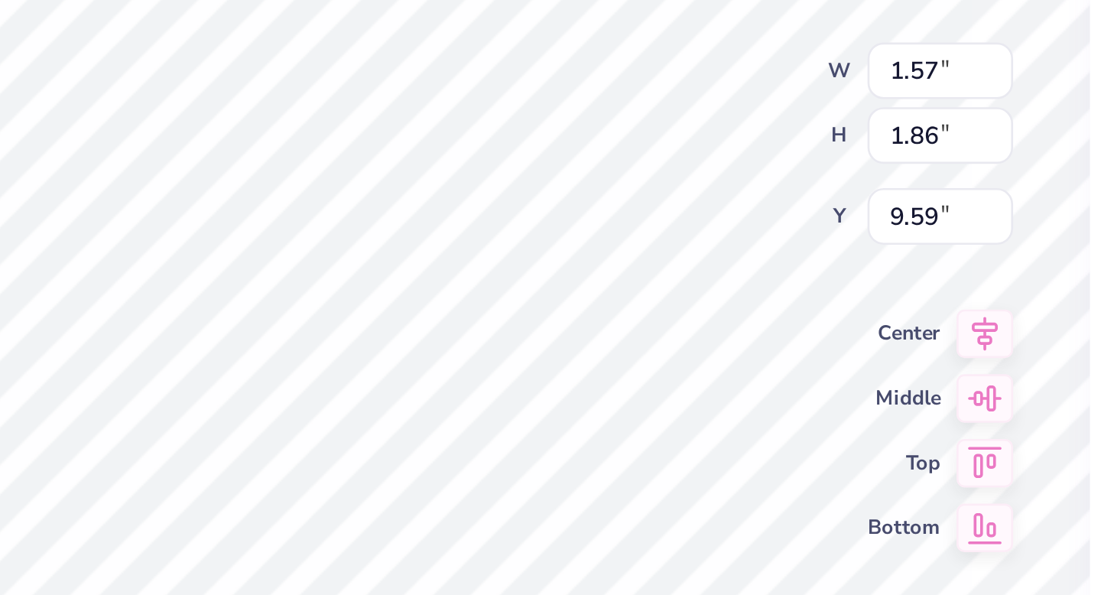
type input "7.79"
type input "7.40"
type input "3.00"
type input "6.35"
type input "7.15"
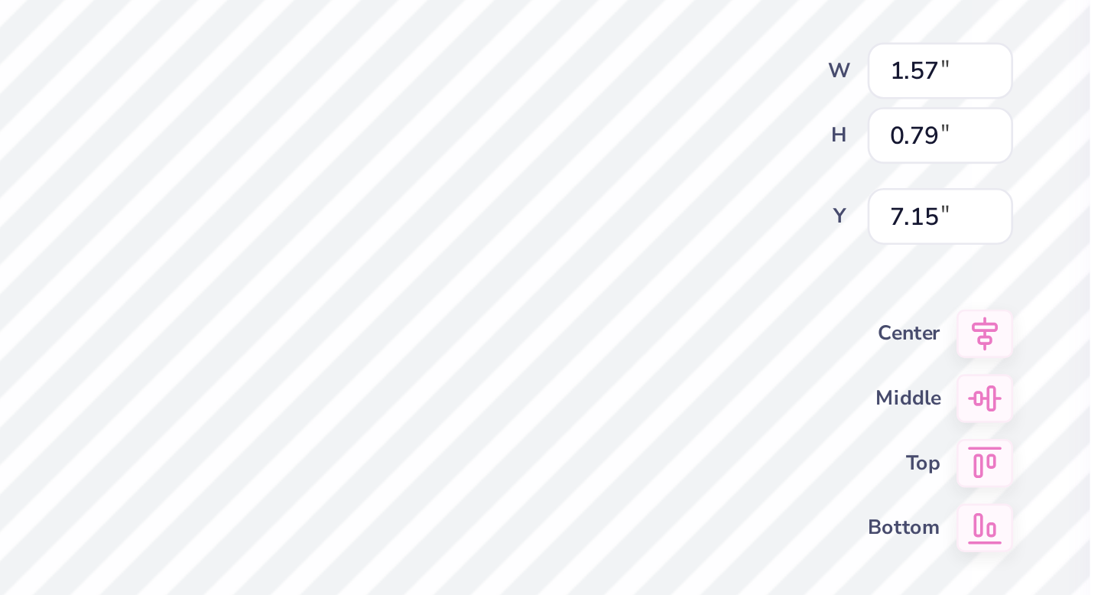
type input "7.79"
type input "7.40"
type input "3.00"
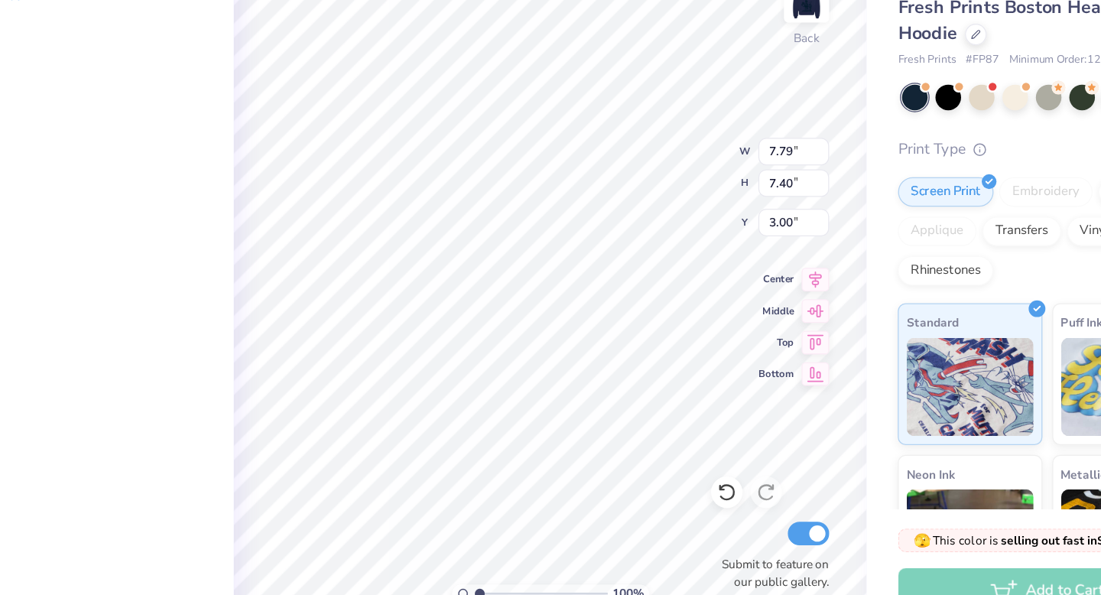
type input "3.79"
type input "3.60"
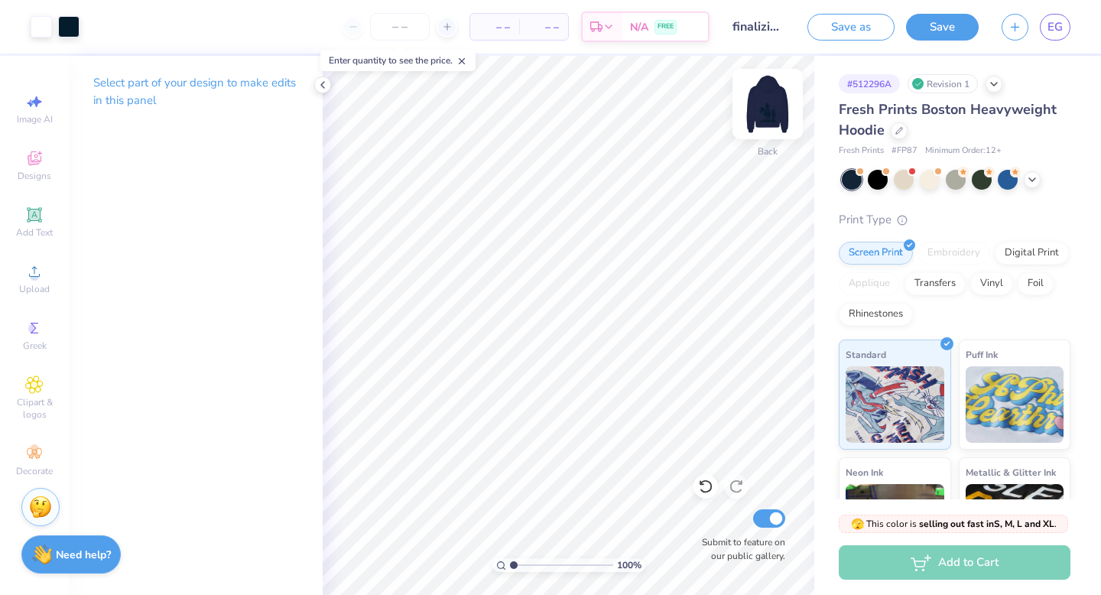
click at [770, 98] on img at bounding box center [767, 103] width 61 height 61
click at [765, 110] on img at bounding box center [767, 103] width 61 height 61
click at [778, 107] on img at bounding box center [767, 103] width 61 height 61
click at [760, 113] on img at bounding box center [767, 103] width 61 height 61
click at [759, 102] on img at bounding box center [767, 103] width 61 height 61
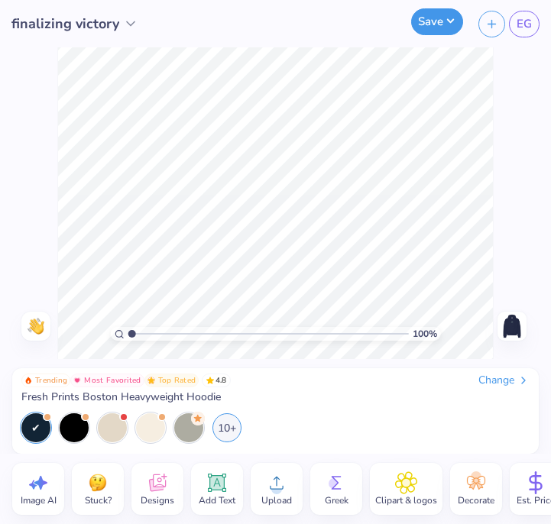
click at [443, 20] on button "Save" at bounding box center [437, 21] width 52 height 27
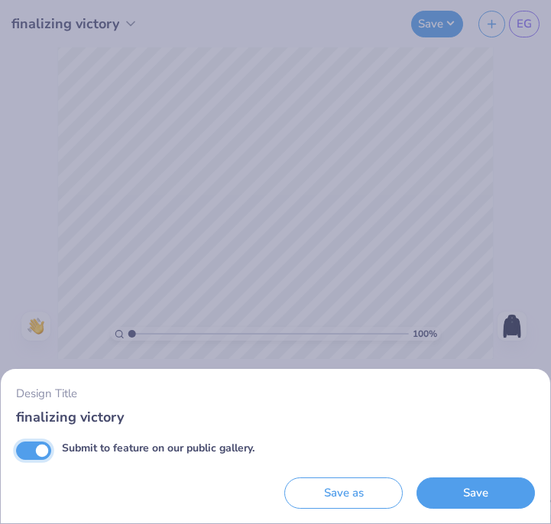
click at [28, 447] on input "Submit to feature on our public gallery." at bounding box center [33, 451] width 35 height 18
checkbox input "false"
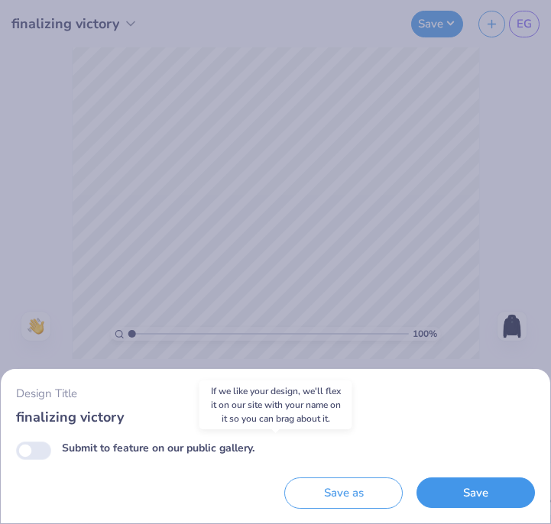
click at [490, 491] on button "Save" at bounding box center [476, 493] width 118 height 31
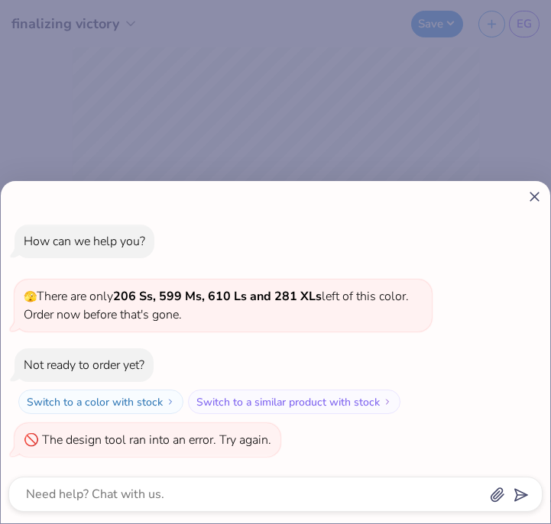
click at [536, 194] on icon at bounding box center [535, 197] width 16 height 16
type textarea "x"
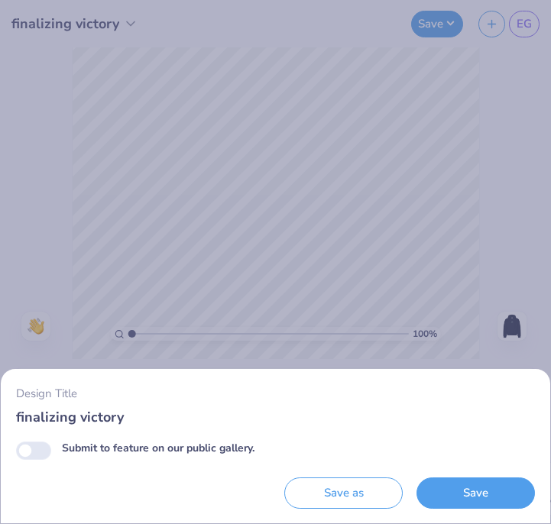
click at [452, 148] on div "Design Title finalizing victory Submit to feature on our public gallery. Save a…" at bounding box center [275, 262] width 551 height 524
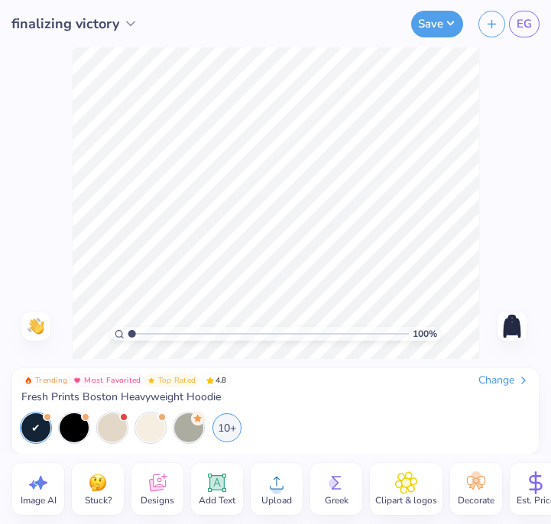
click at [507, 329] on img at bounding box center [512, 326] width 24 height 24
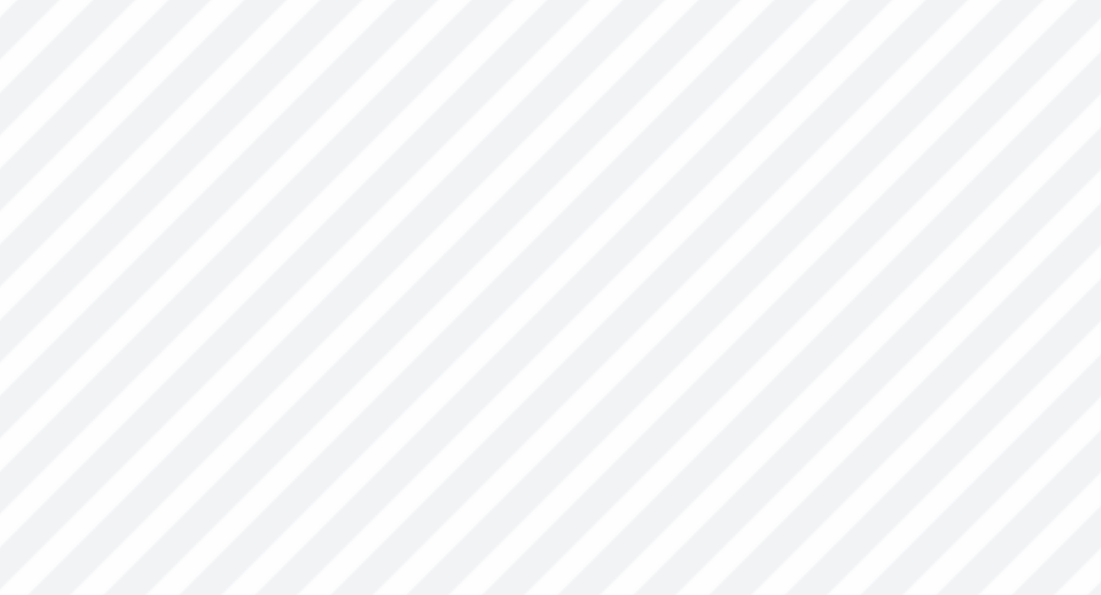
type input "8.05"
type input "4.87"
type input "2.58"
type input "10.63"
type input "4.87"
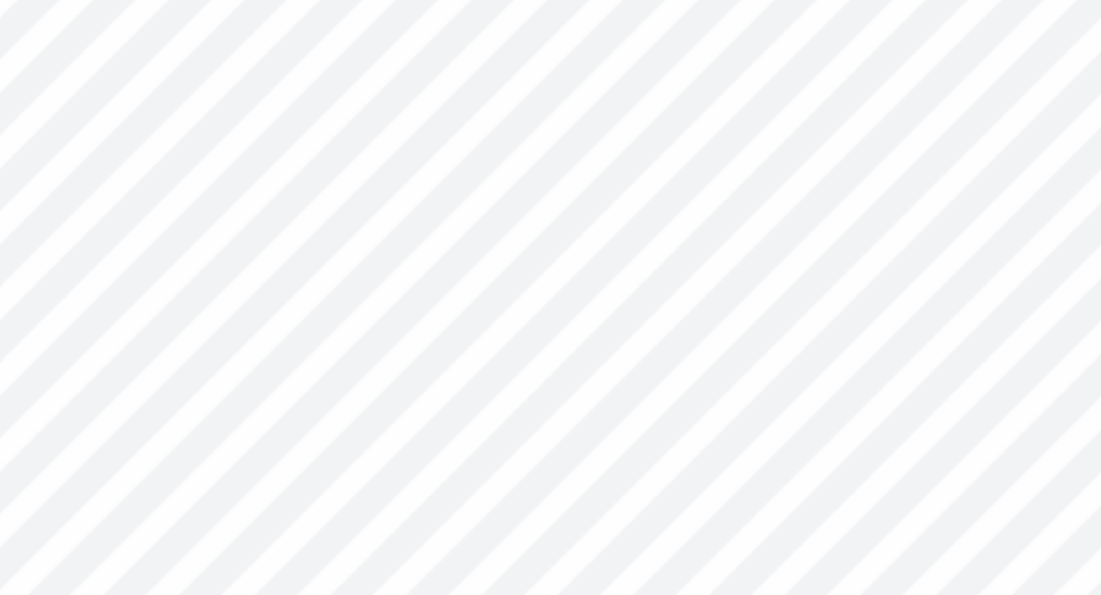
type input "2.58"
type input "7.06"
type input "9.64"
type input "4.89"
type input "2.45"
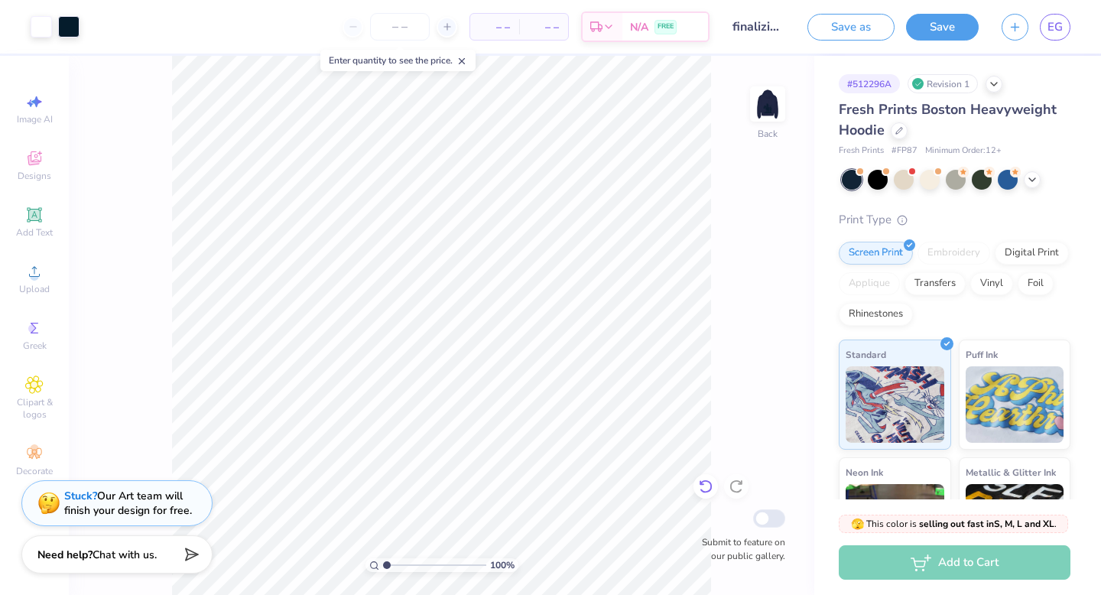
click at [702, 479] on icon at bounding box center [705, 485] width 15 height 15
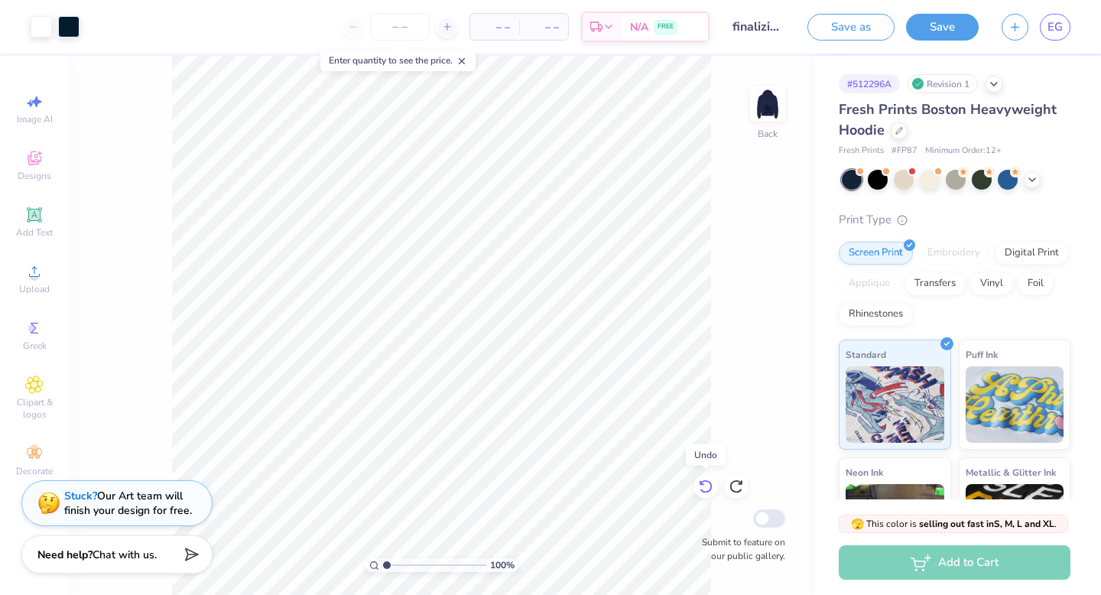
click at [702, 479] on icon at bounding box center [705, 485] width 15 height 15
click at [702, 487] on icon at bounding box center [705, 485] width 15 height 15
type input "3.00"
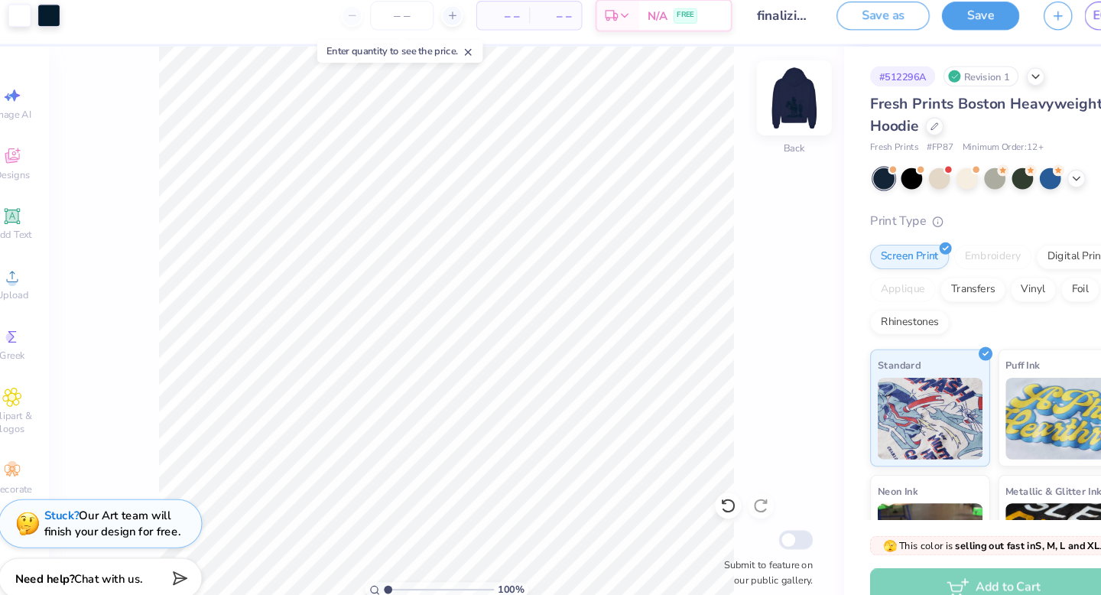
click at [771, 101] on img at bounding box center [767, 103] width 61 height 61
click at [767, 112] on img at bounding box center [767, 103] width 61 height 61
